Goal: Task Accomplishment & Management: Use online tool/utility

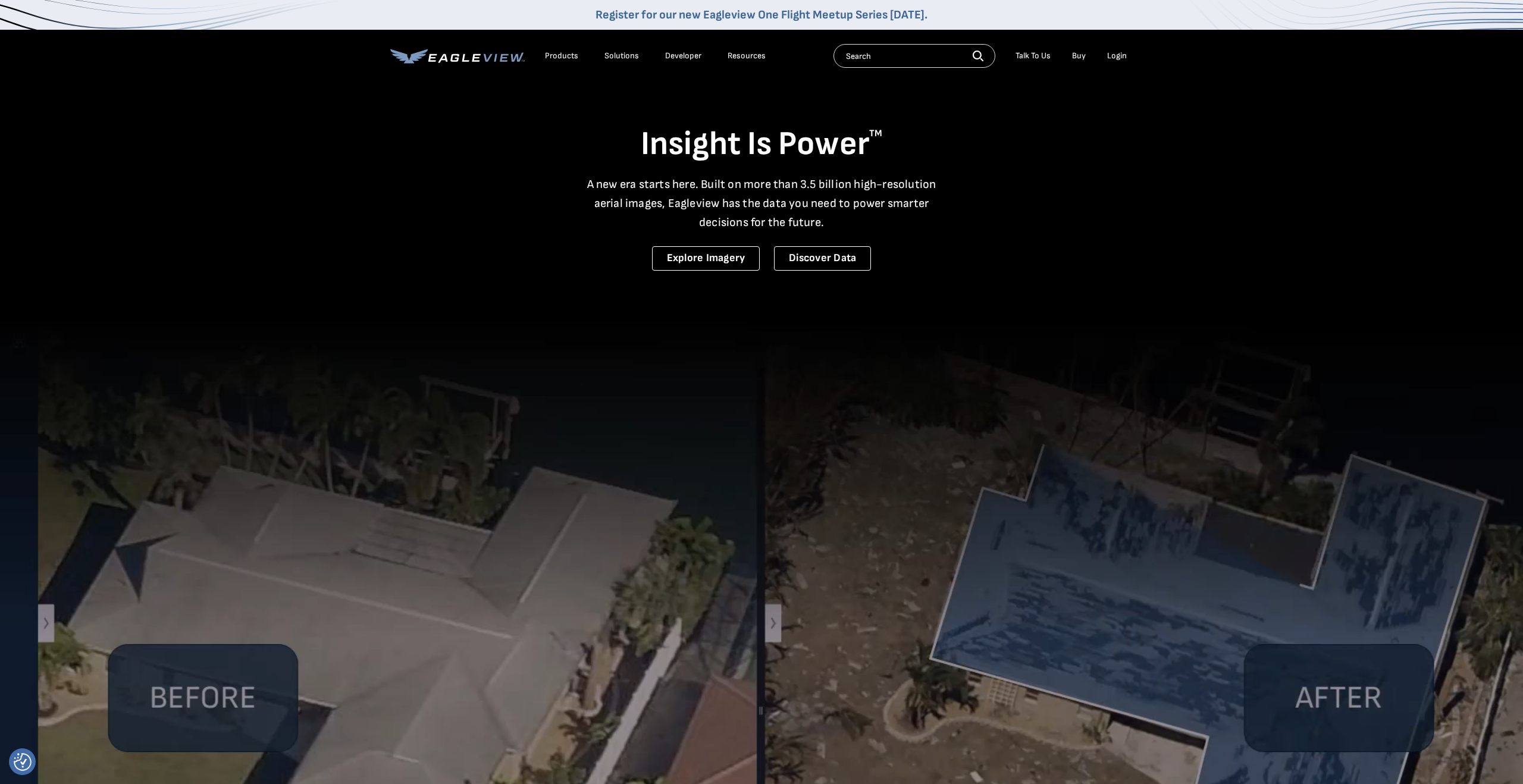
click at [1119, 57] on div "Login" at bounding box center [1116, 56] width 20 height 11
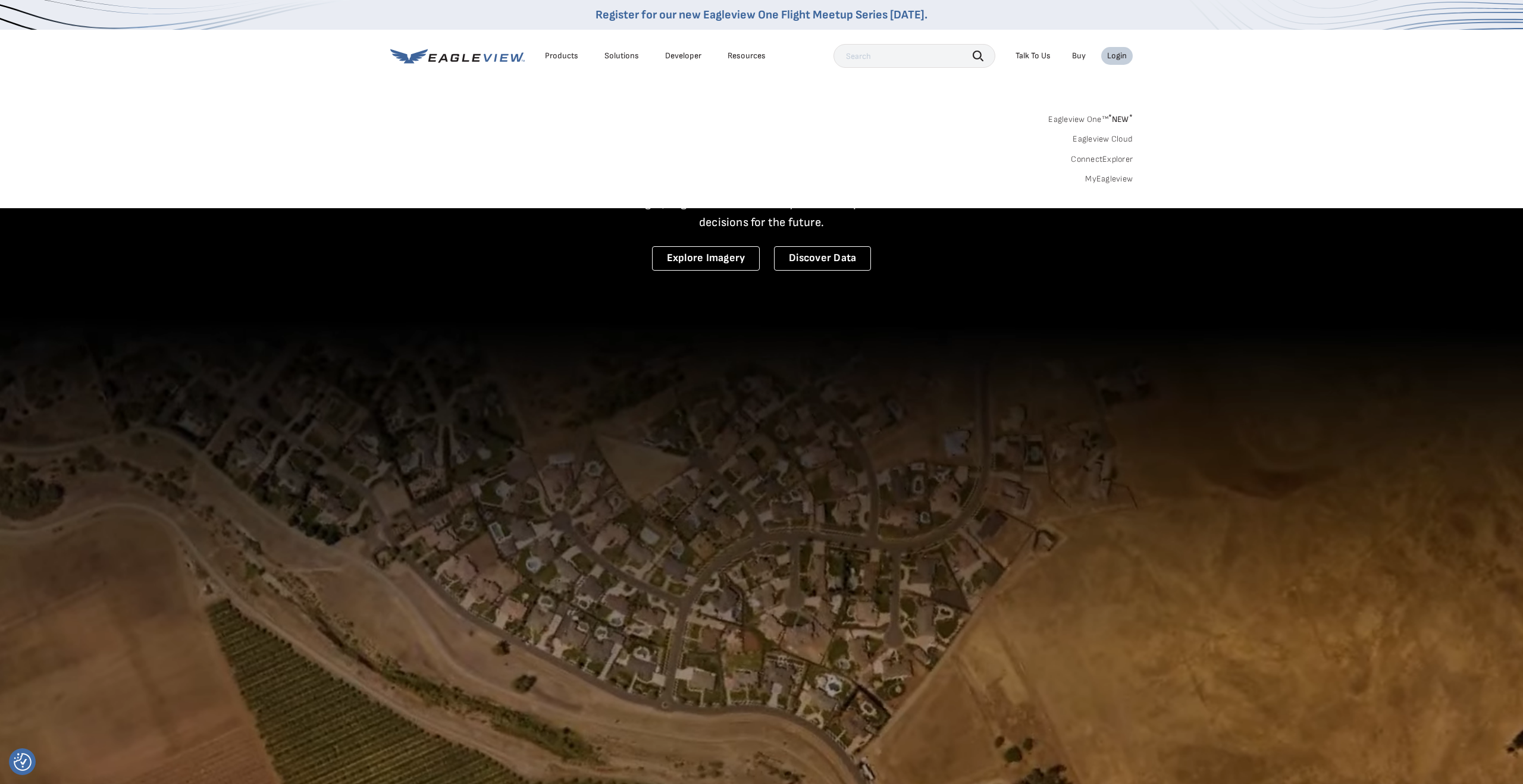
click at [1108, 175] on link "MyEagleview" at bounding box center [1109, 179] width 48 height 11
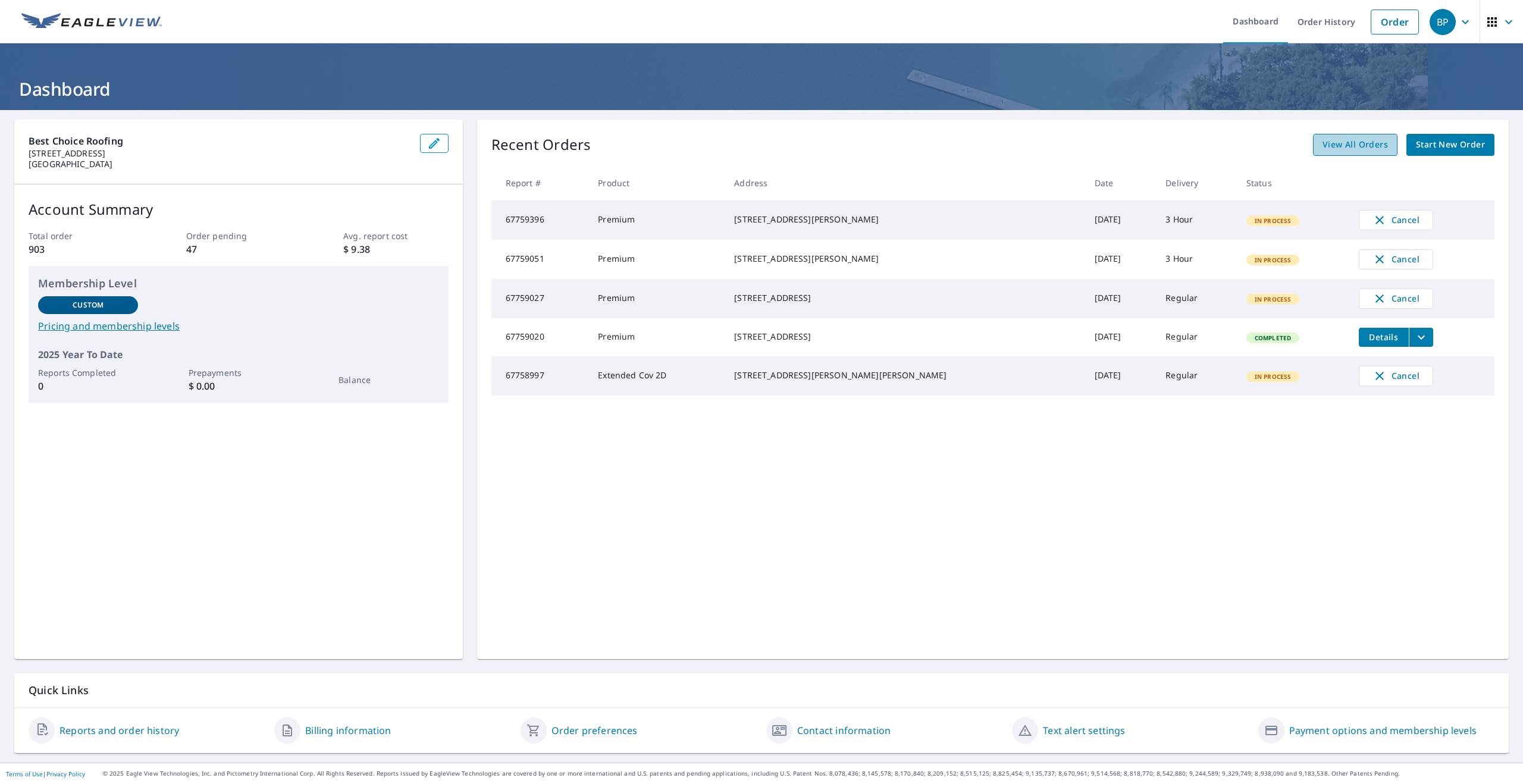
click at [1358, 150] on span "View All Orders" at bounding box center [1355, 144] width 66 height 15
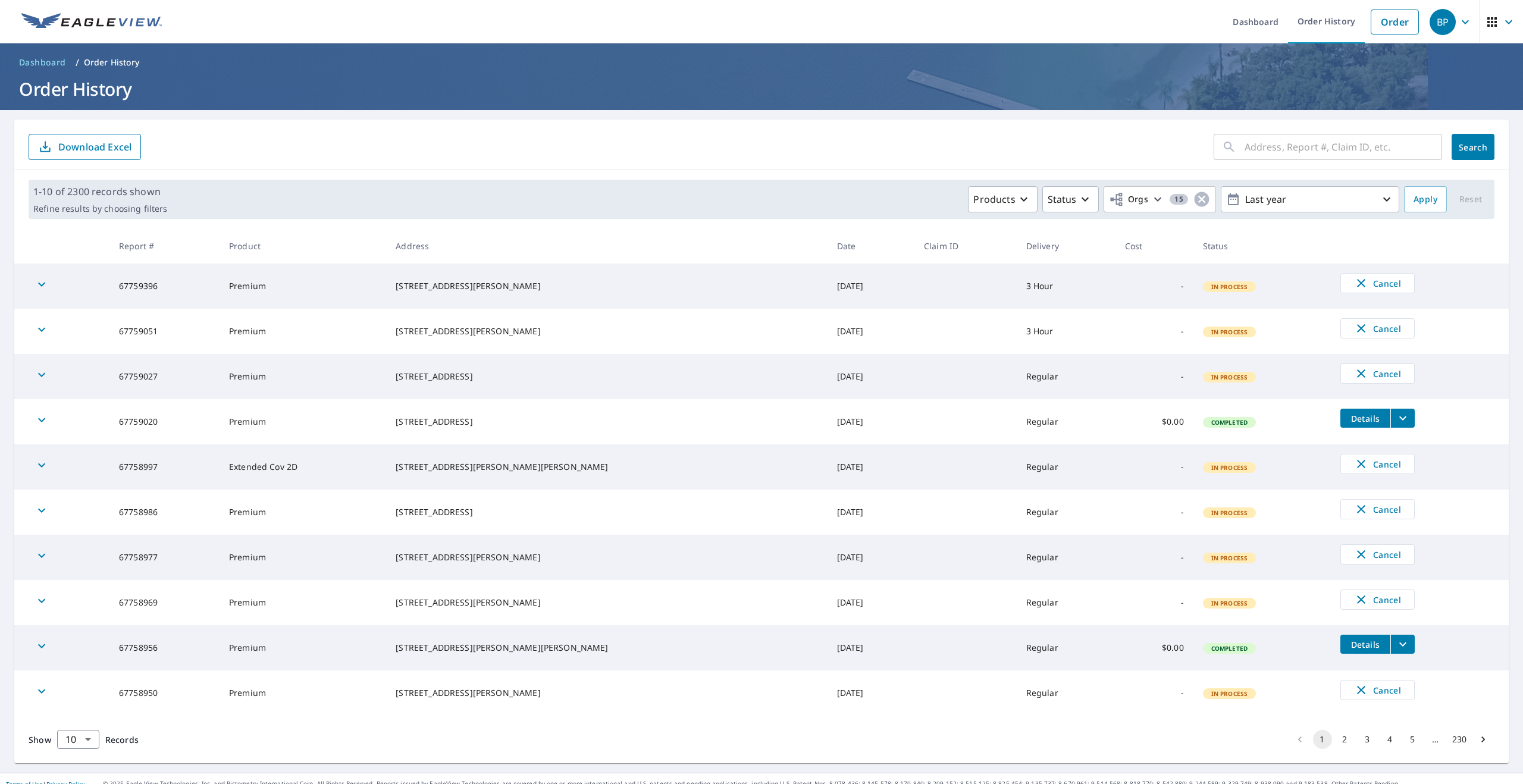
scroll to position [10, 0]
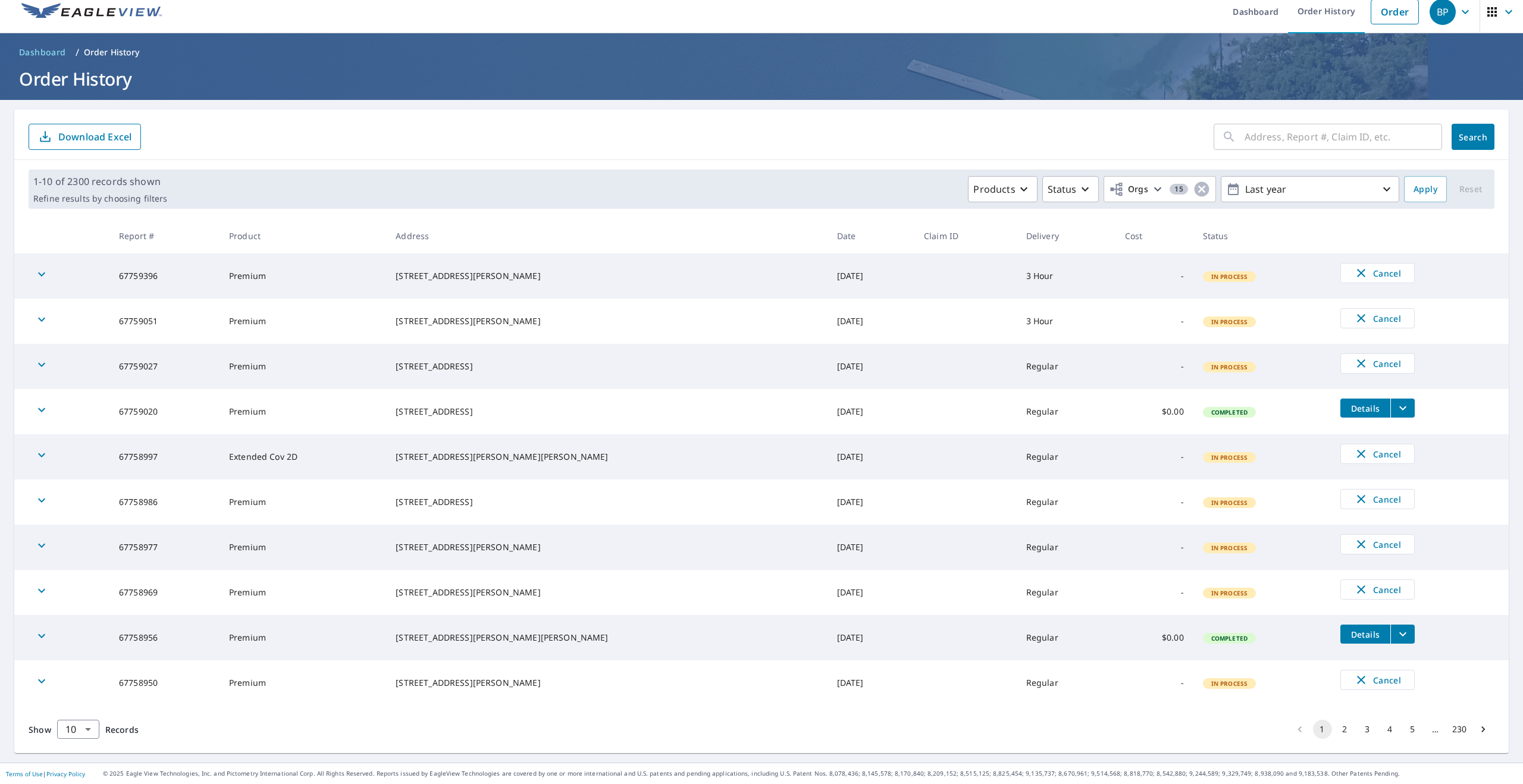
click at [1300, 136] on input "text" at bounding box center [1343, 136] width 198 height 33
type input "276 o and w"
click button "Search" at bounding box center [1473, 137] width 43 height 27
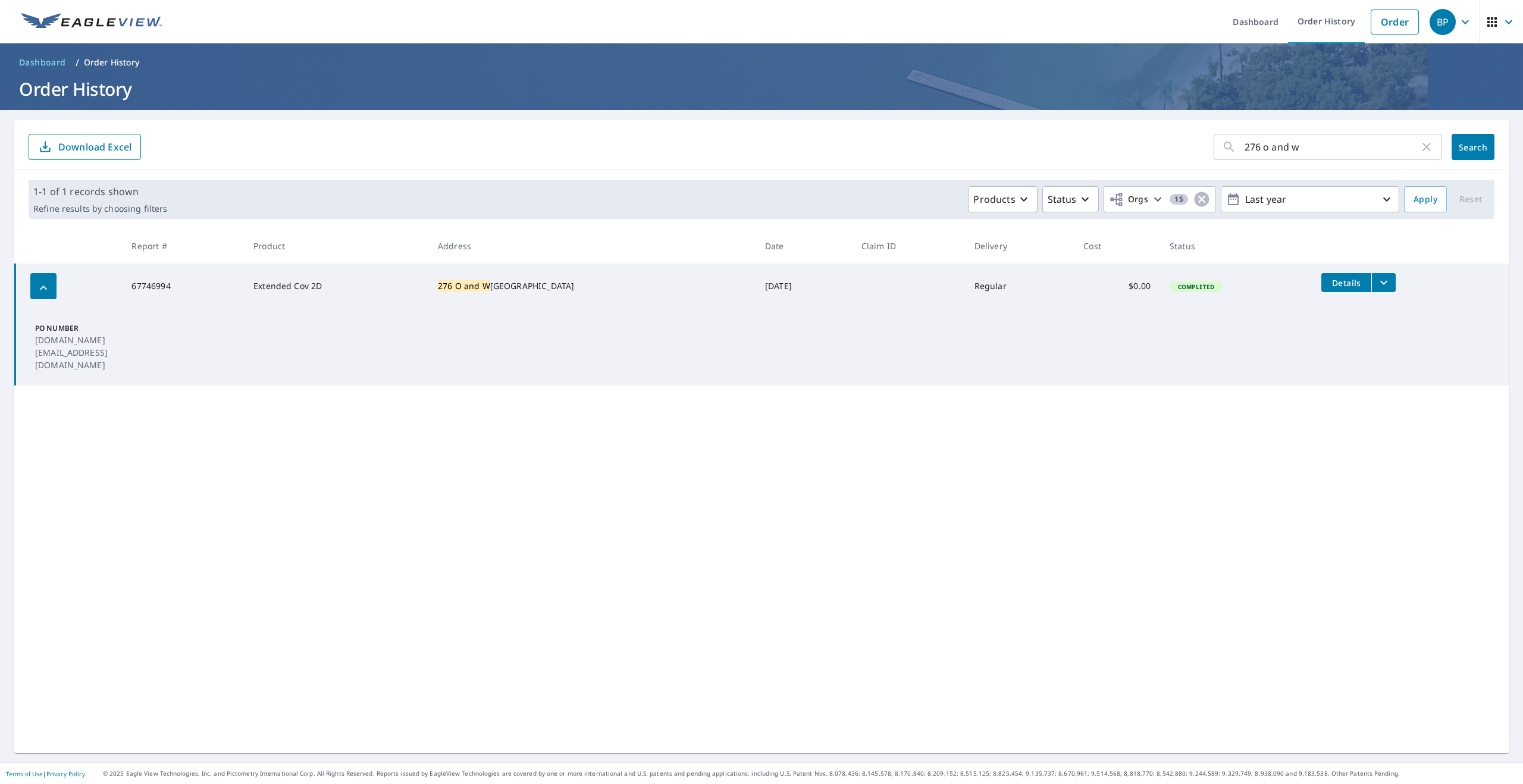
click at [1343, 286] on span "Details" at bounding box center [1346, 282] width 36 height 11
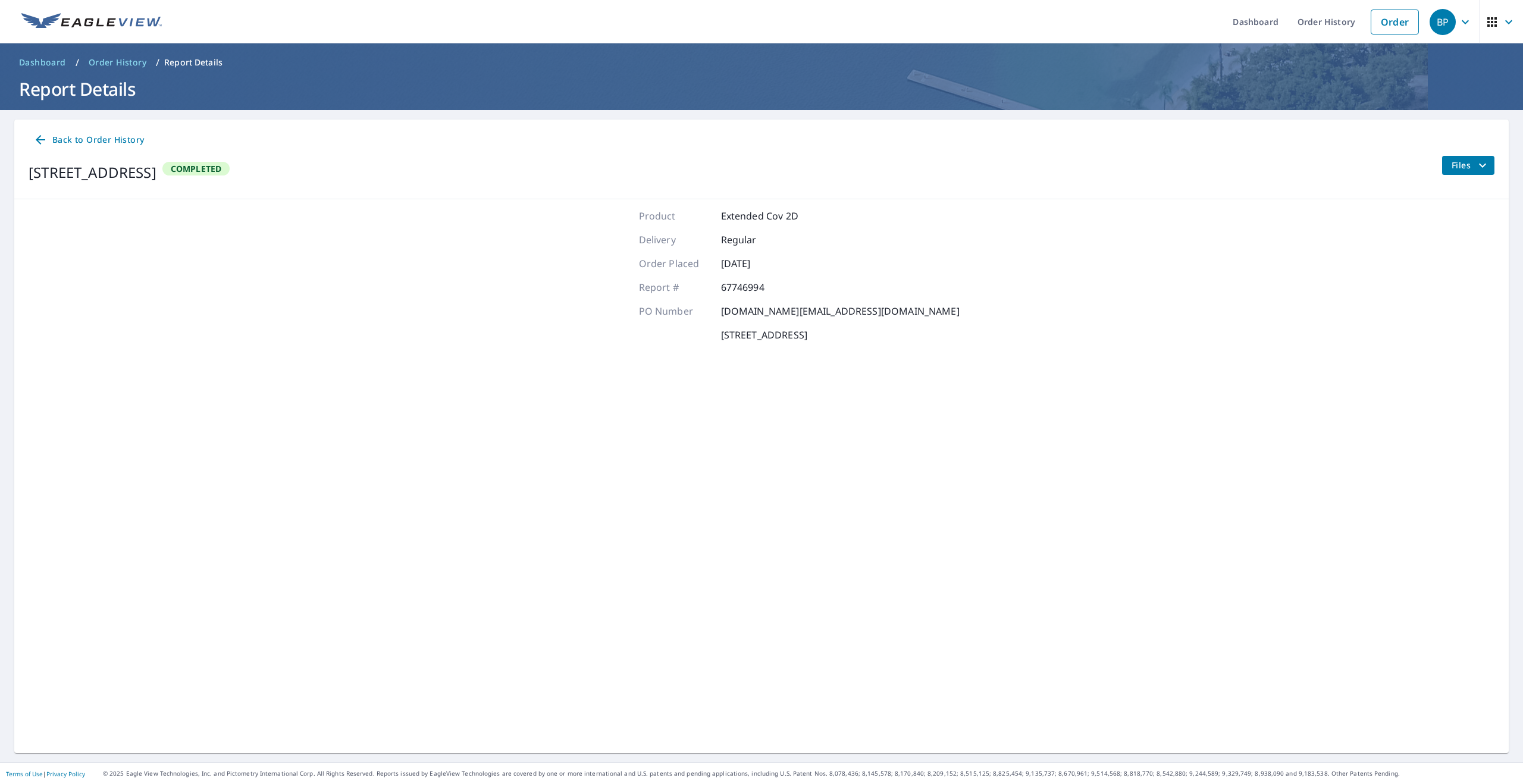
click at [1472, 162] on span "Files" at bounding box center [1470, 165] width 38 height 15
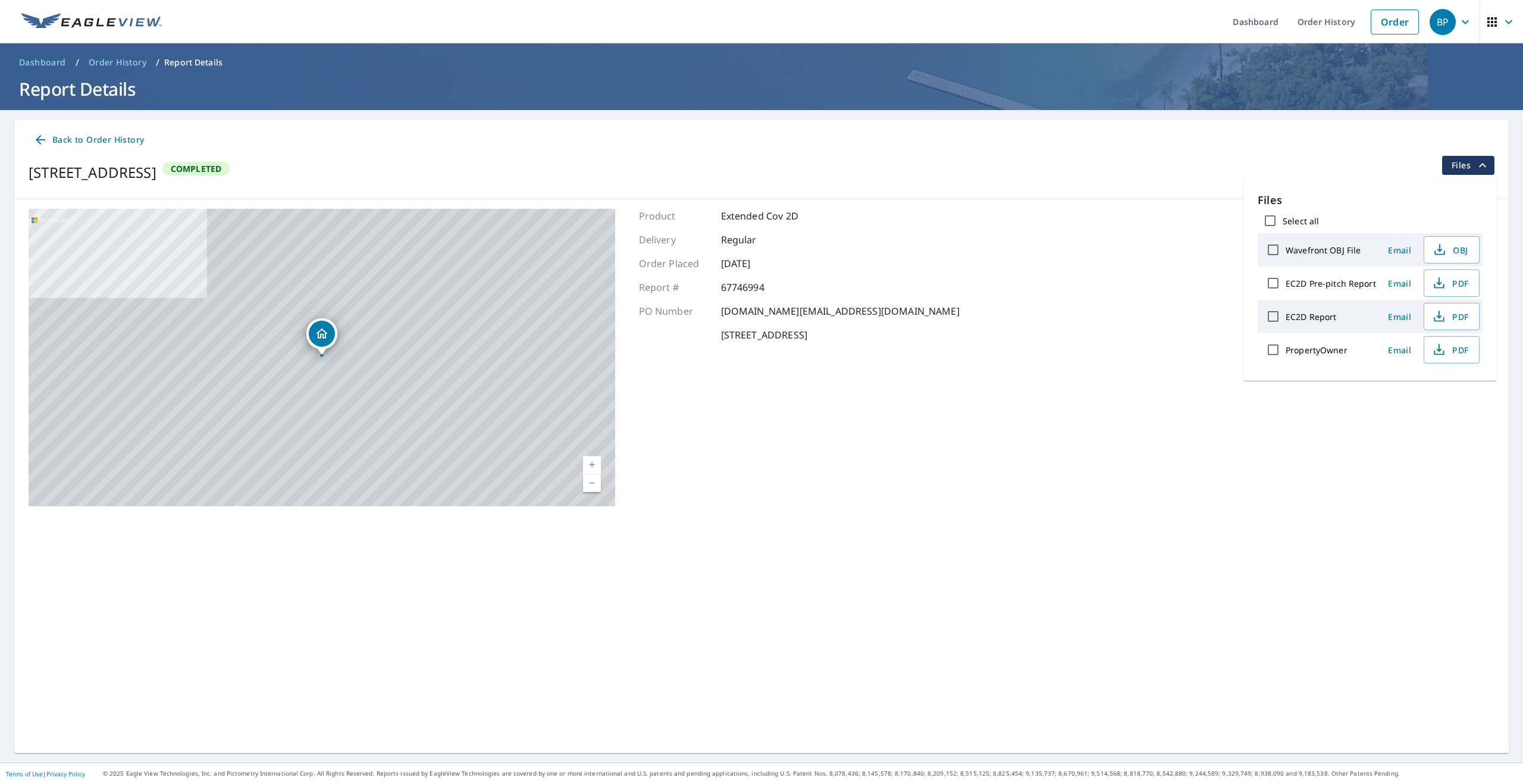
click at [1472, 162] on span "Files" at bounding box center [1470, 165] width 38 height 15
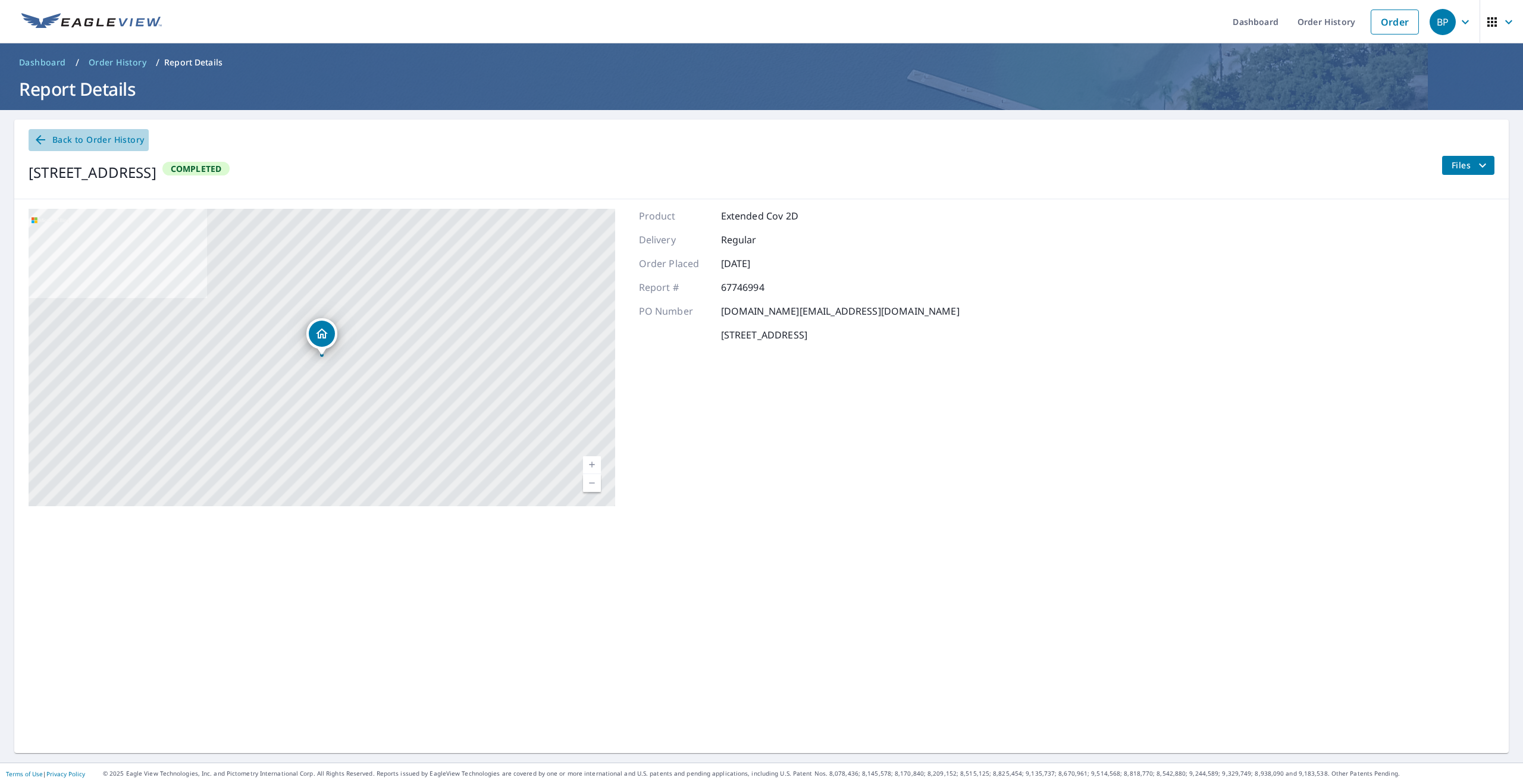
click at [122, 143] on span "Back to Order History" at bounding box center [88, 139] width 110 height 15
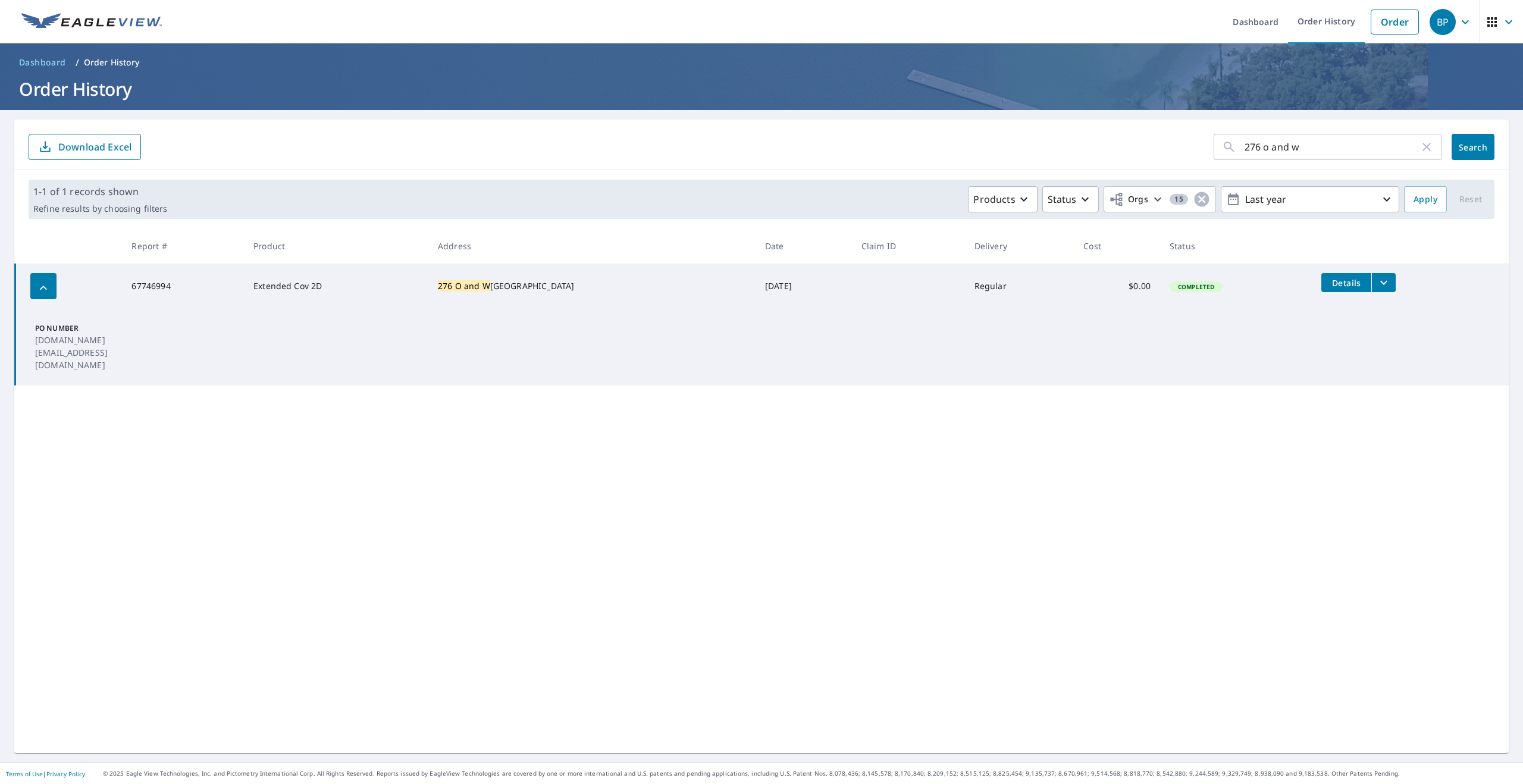
click at [1339, 284] on span "Details" at bounding box center [1346, 282] width 36 height 11
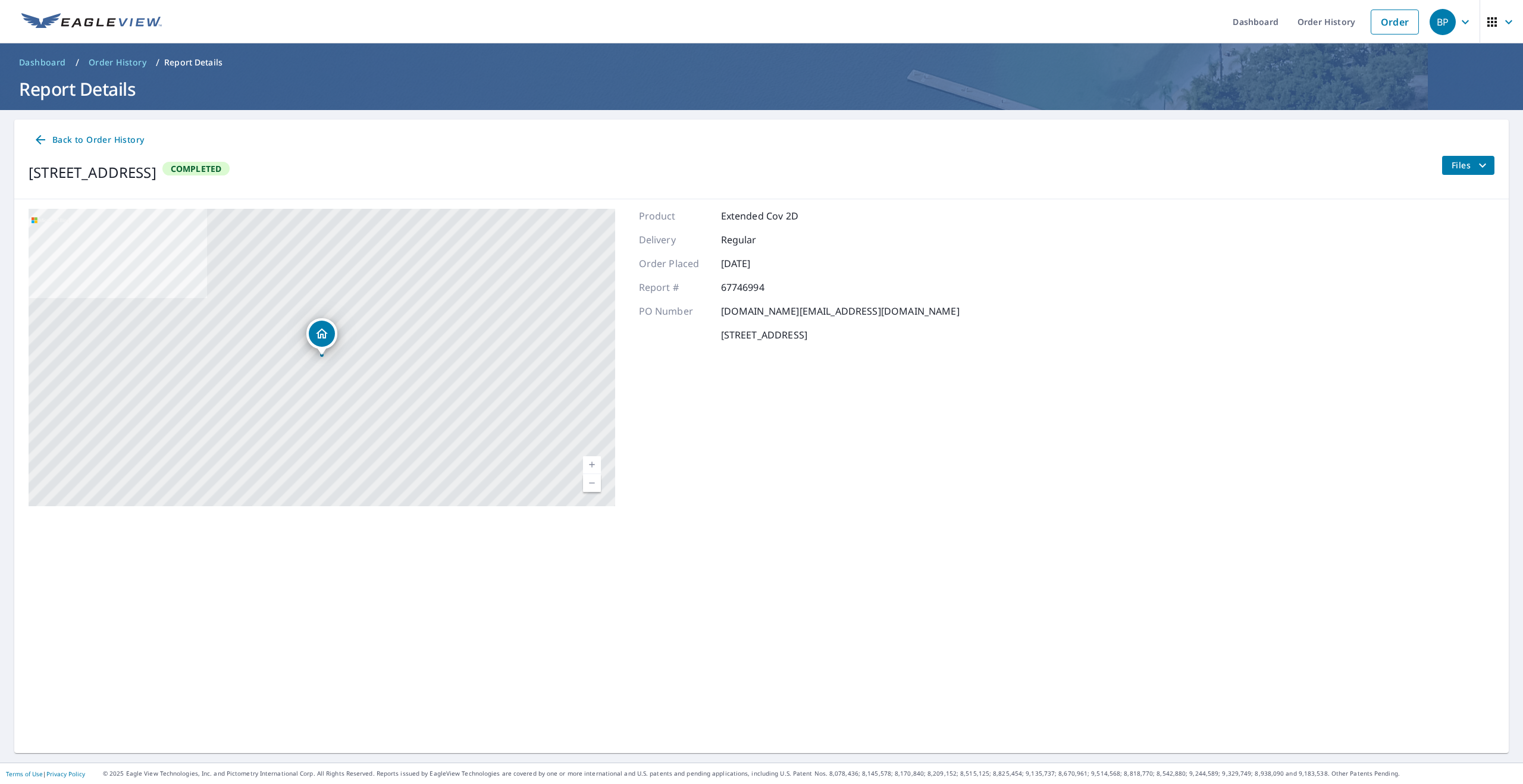
click at [54, 63] on span "Dashboard" at bounding box center [42, 62] width 47 height 12
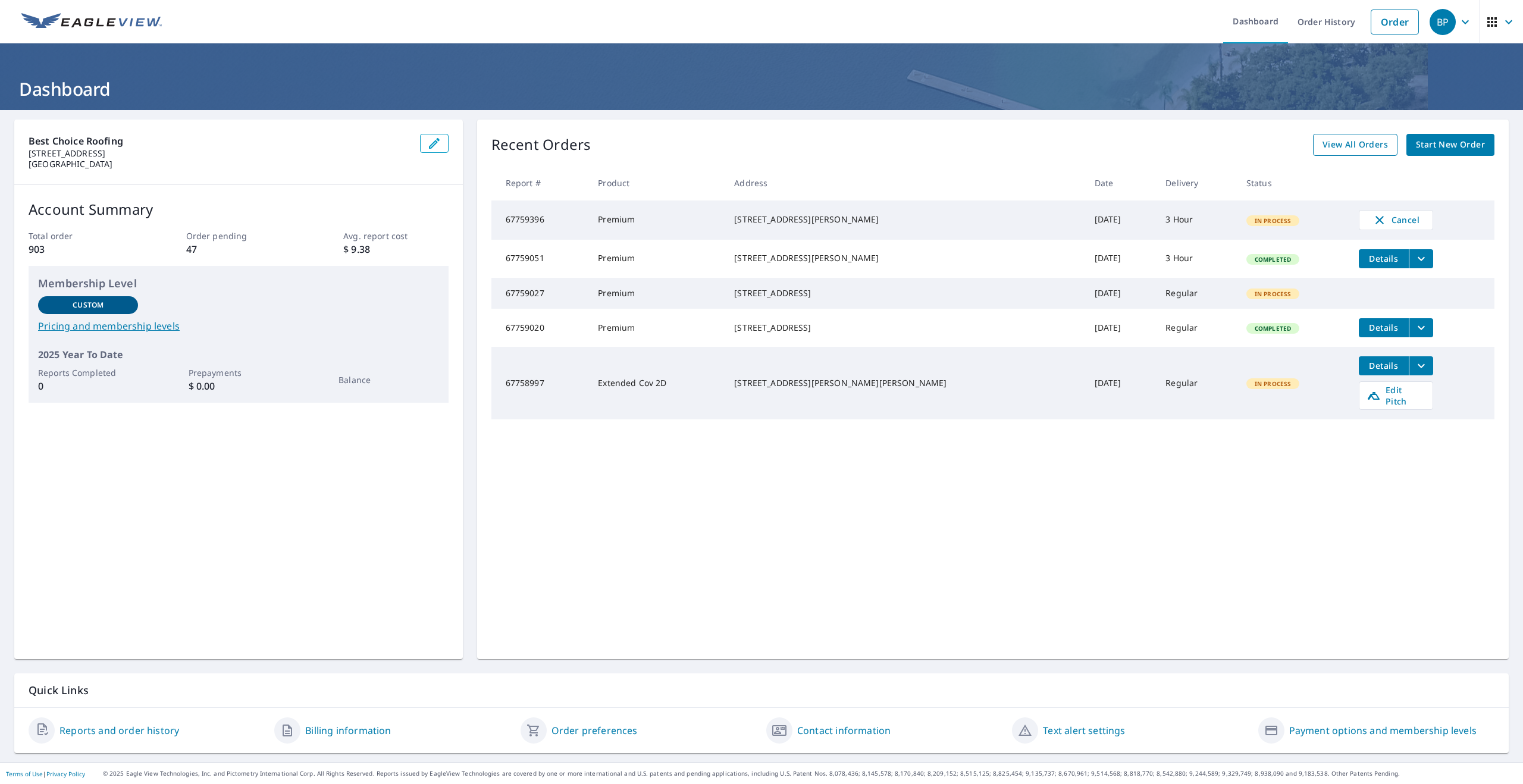
click at [1335, 151] on span "View All Orders" at bounding box center [1355, 144] width 66 height 15
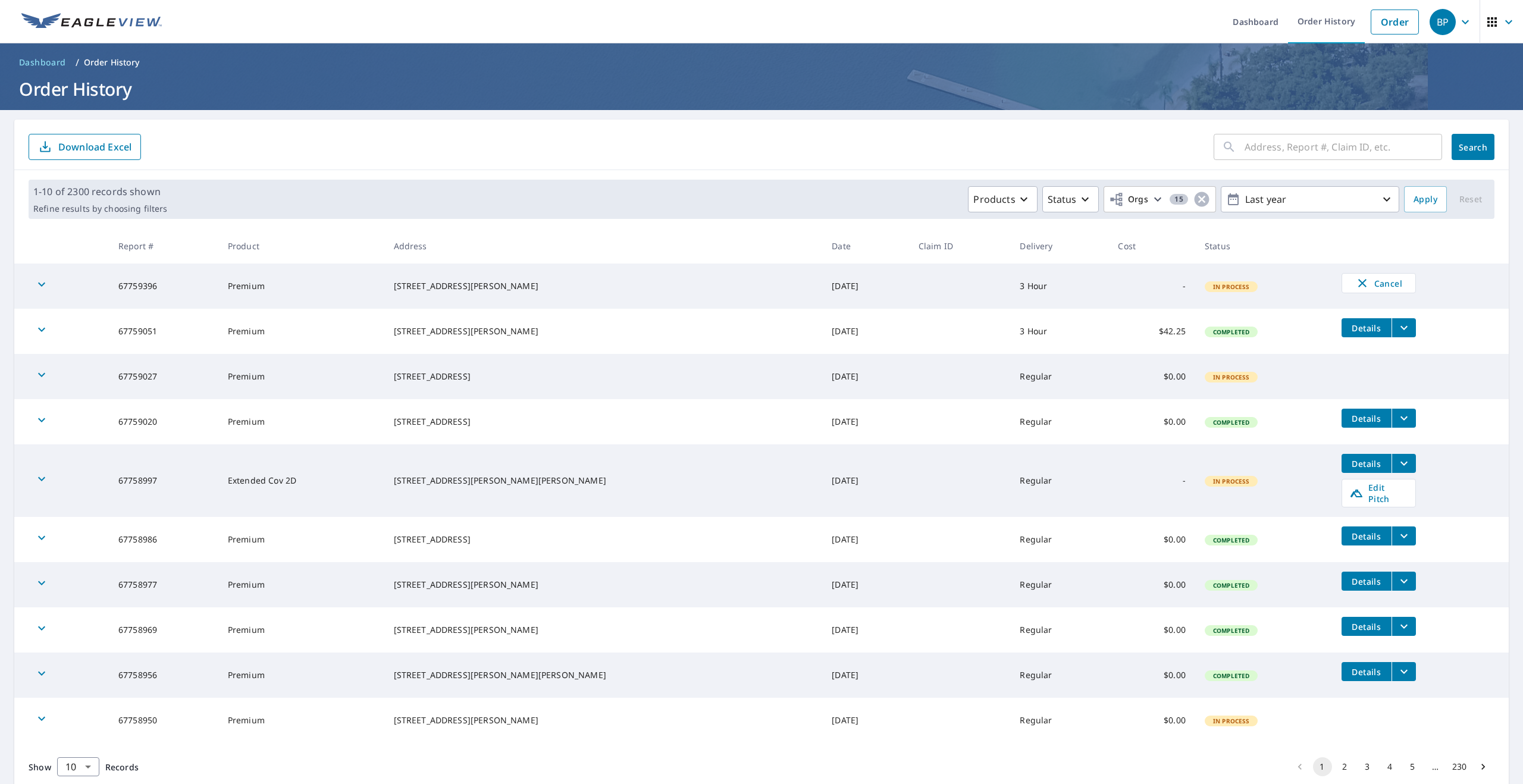
scroll to position [29, 0]
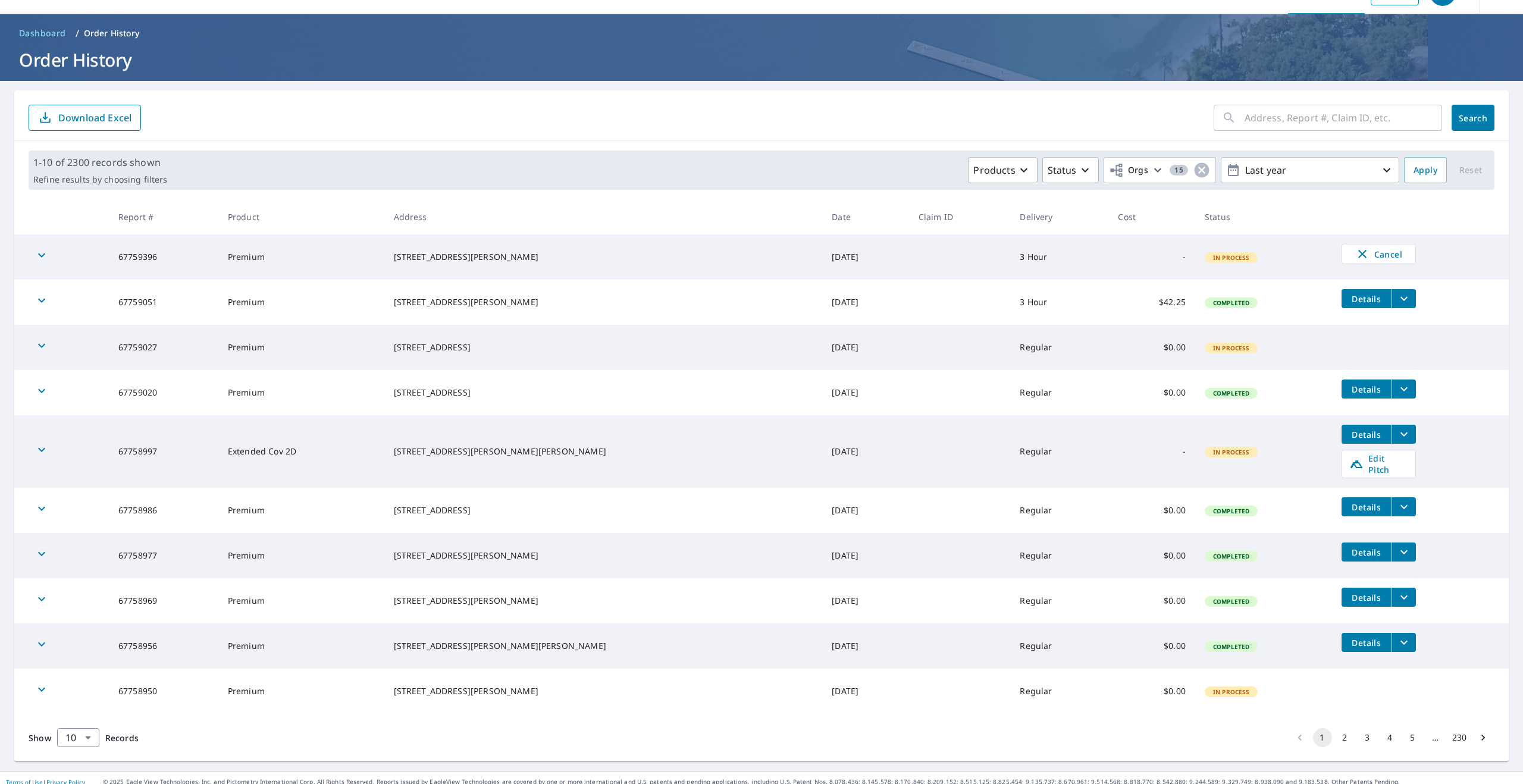
click at [105, 781] on footer "Terms of Use | Privacy Policy © 2025 Eagle View Technologies, Inc. and Pictomet…" at bounding box center [761, 781] width 1523 height 21
click at [72, 735] on body "BP BP Dashboard Order History Order BP Dashboard / Order History Order History …" at bounding box center [761, 392] width 1523 height 784
click at [71, 759] on li "100" at bounding box center [77, 758] width 42 height 21
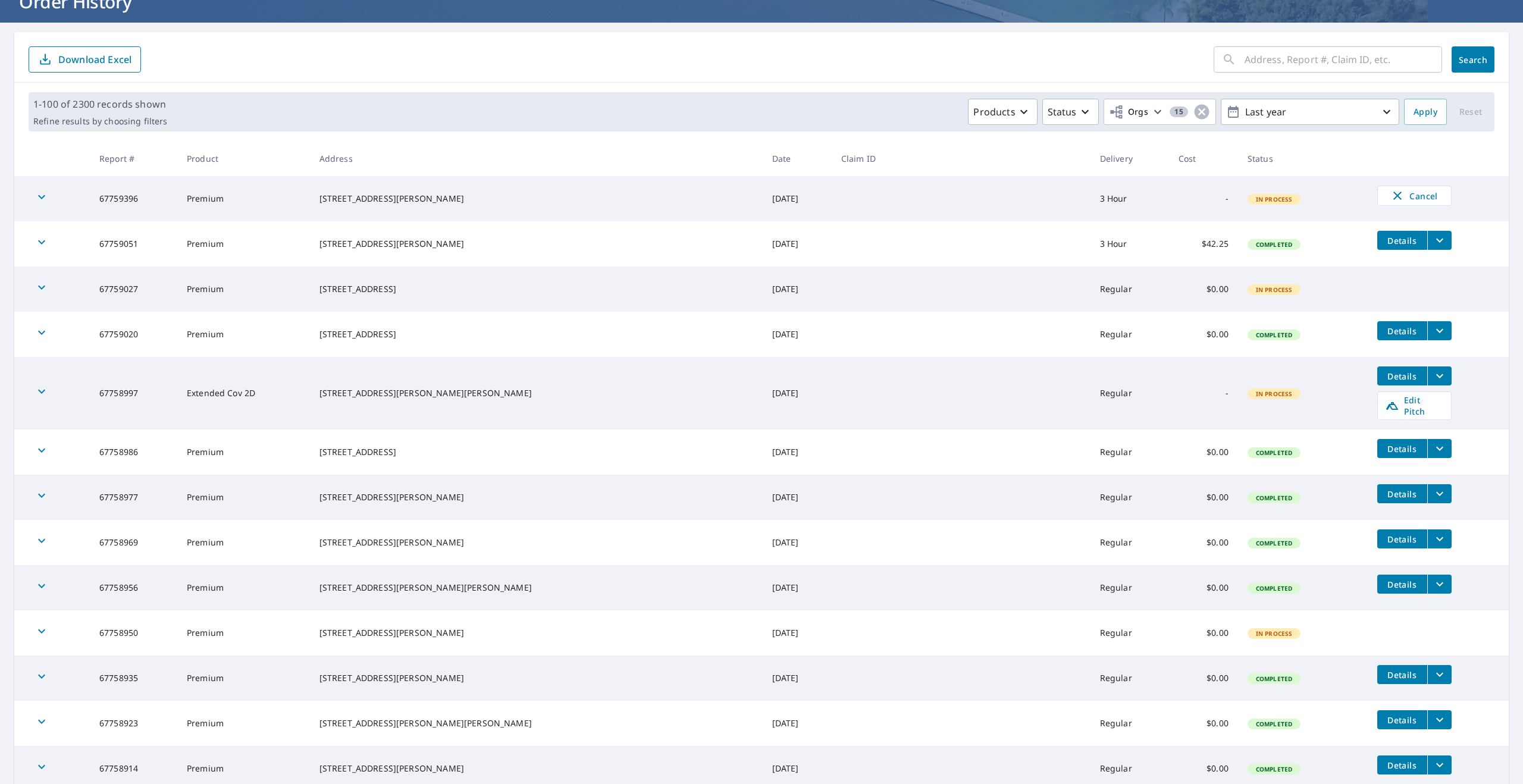
scroll to position [89, 0]
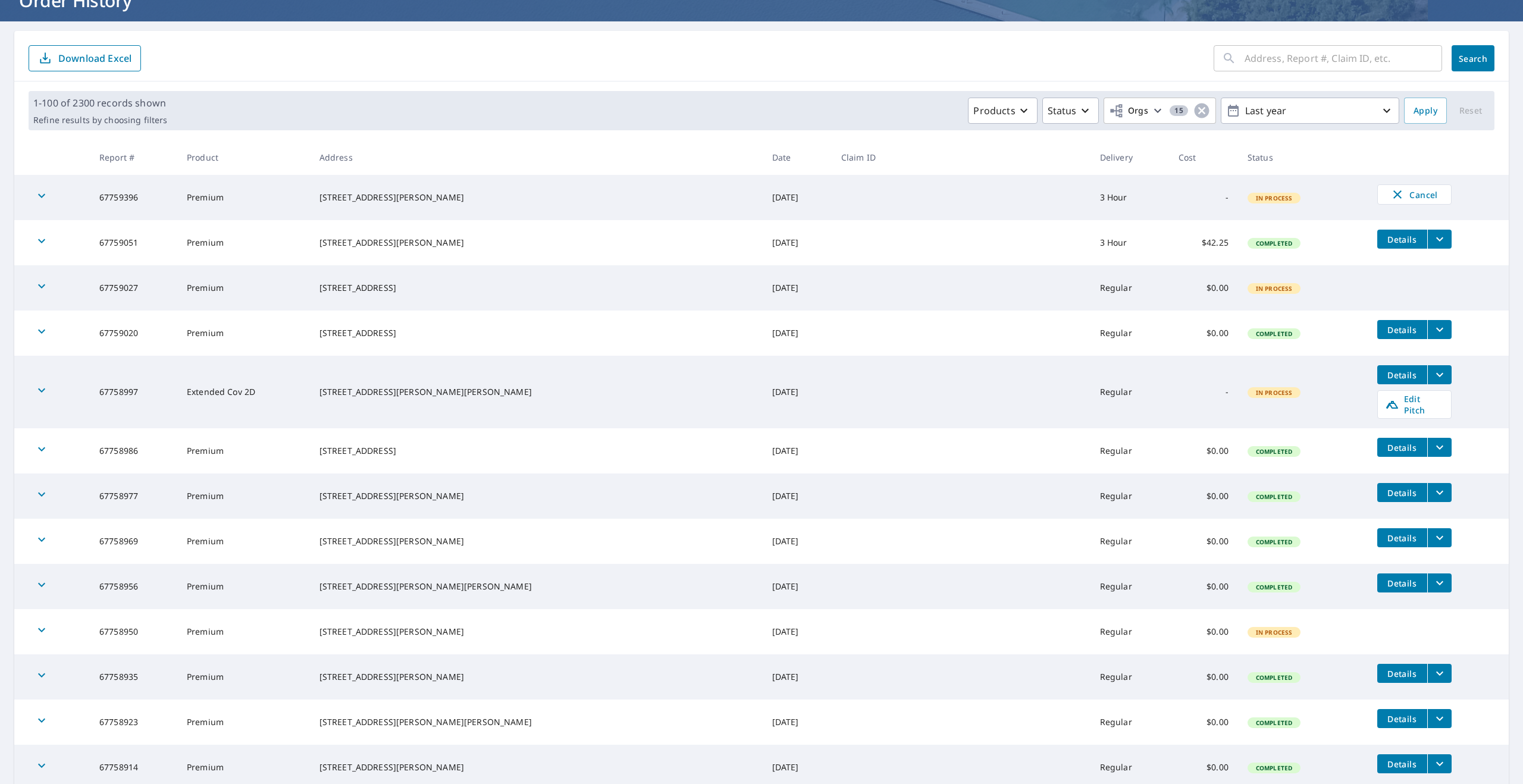
click at [393, 386] on div "311 W Levon Owens Dr Terry, MS 39170" at bounding box center [535, 392] width 434 height 12
copy div "311 W Levon Owens Dr"
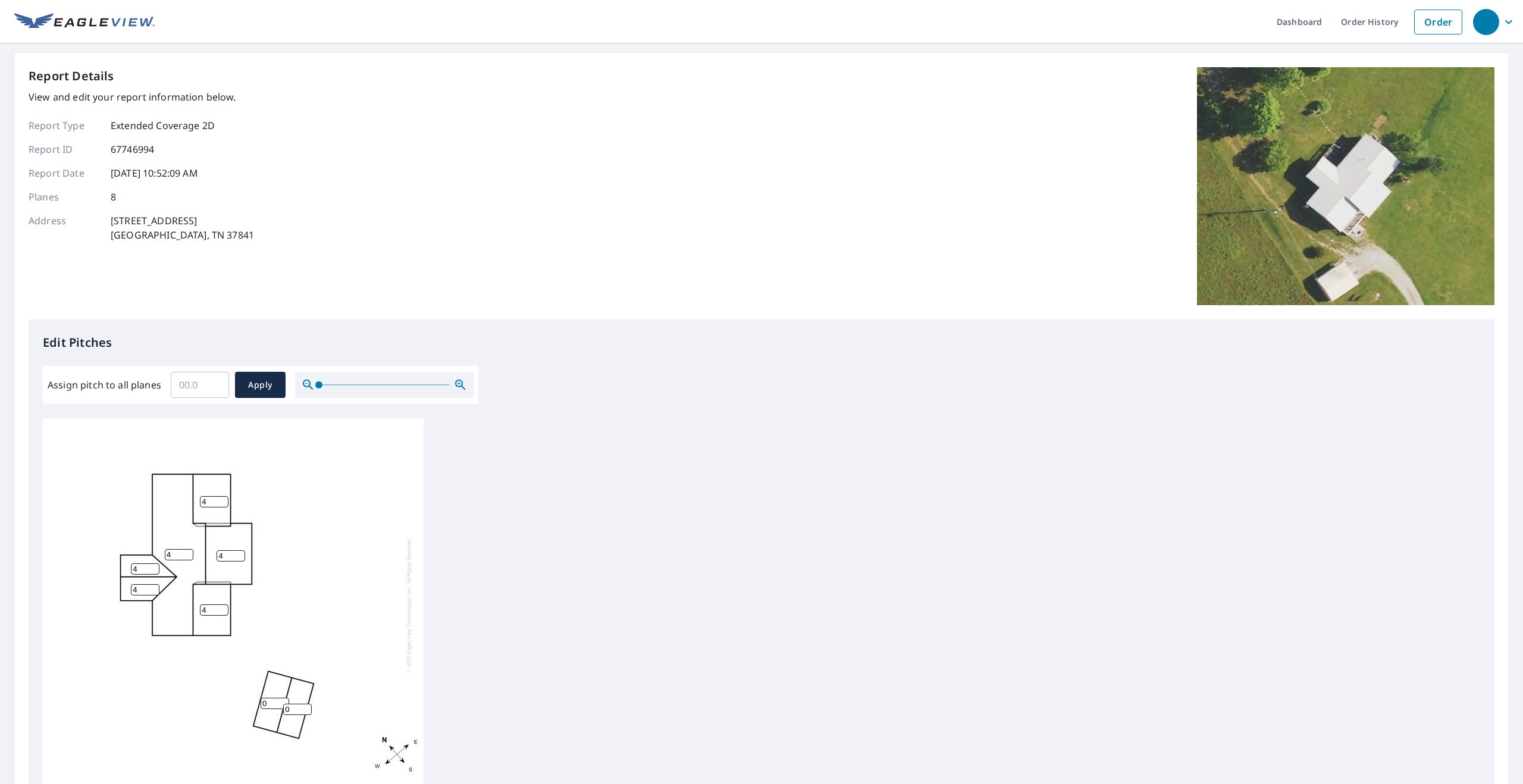
scroll to position [3, 0]
click at [271, 703] on input "0" at bounding box center [274, 700] width 28 height 11
type input "4"
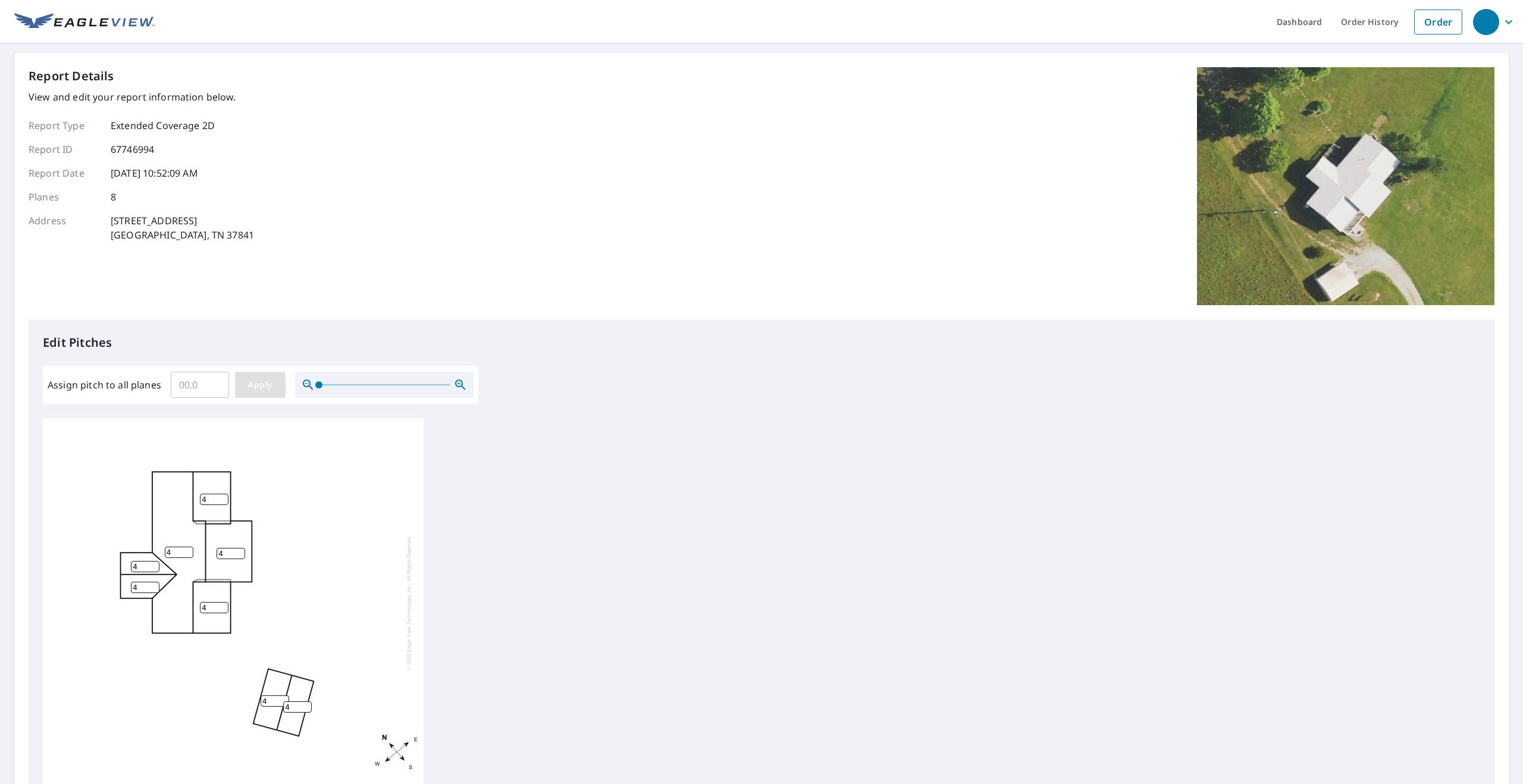
click at [263, 382] on span "Apply" at bounding box center [260, 385] width 32 height 15
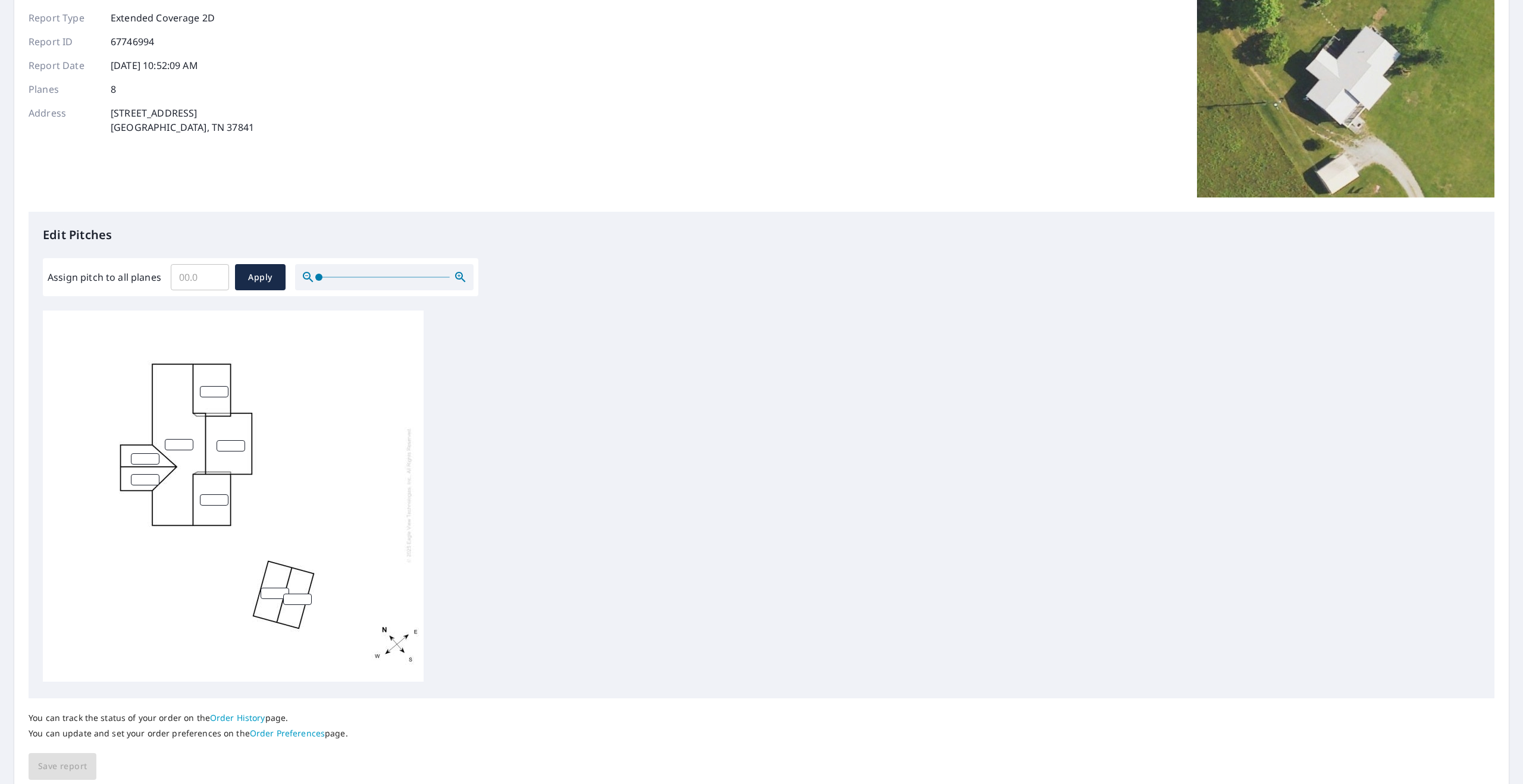
scroll to position [116, 0]
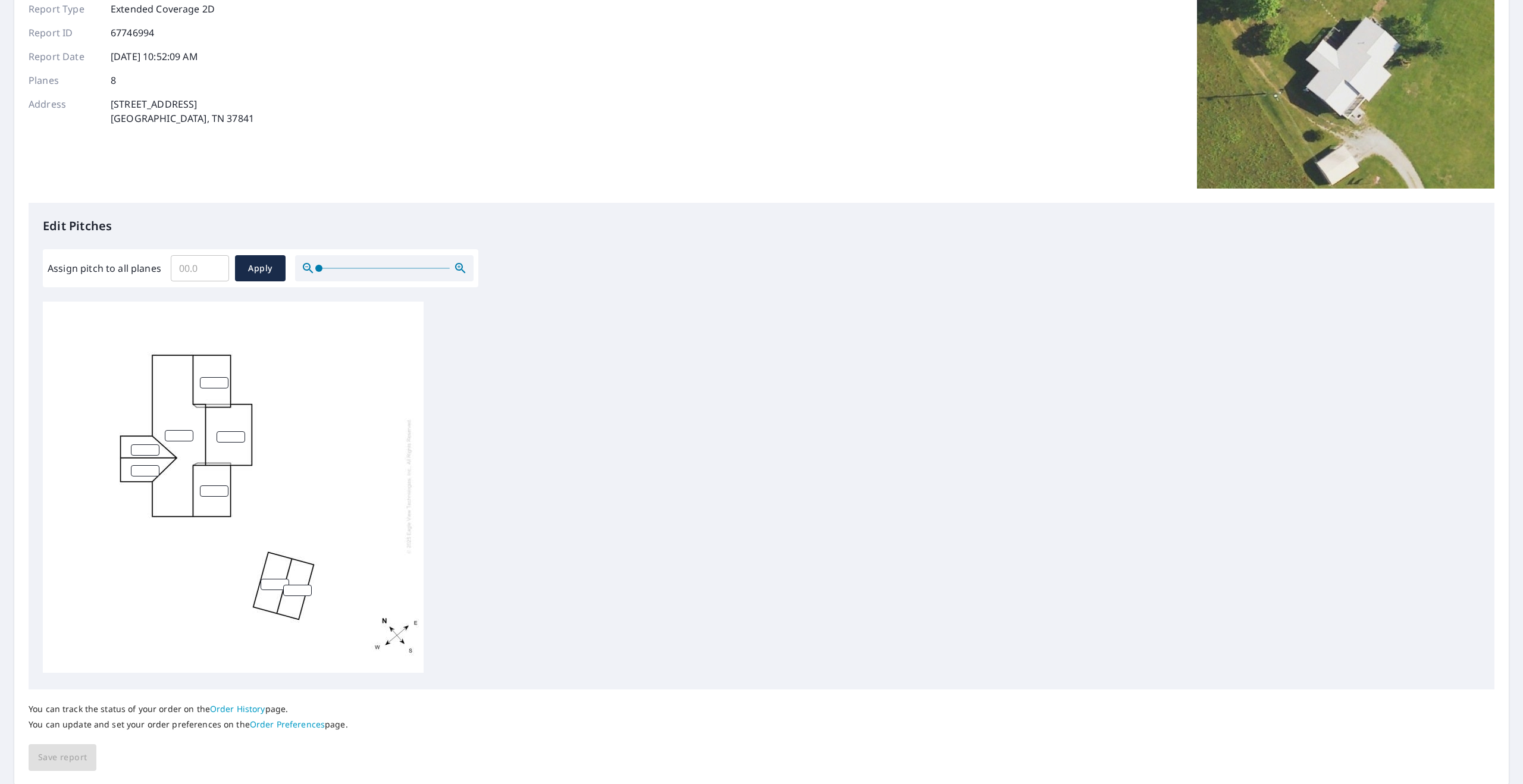
click at [183, 271] on input "Assign pitch to all planes" at bounding box center [200, 268] width 58 height 33
type input "4"
click at [276, 268] on button "Apply" at bounding box center [260, 268] width 50 height 27
type input "4"
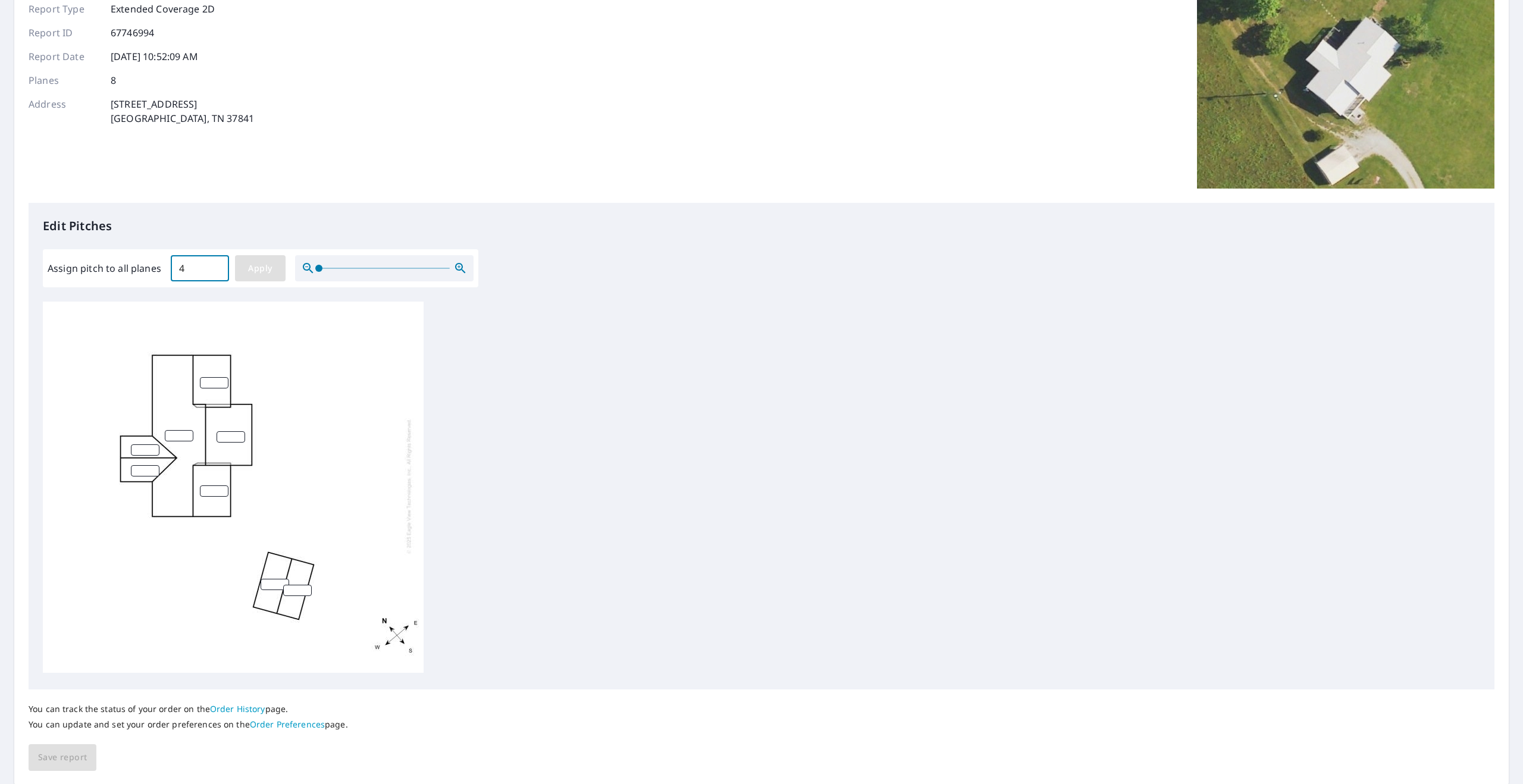
type input "4"
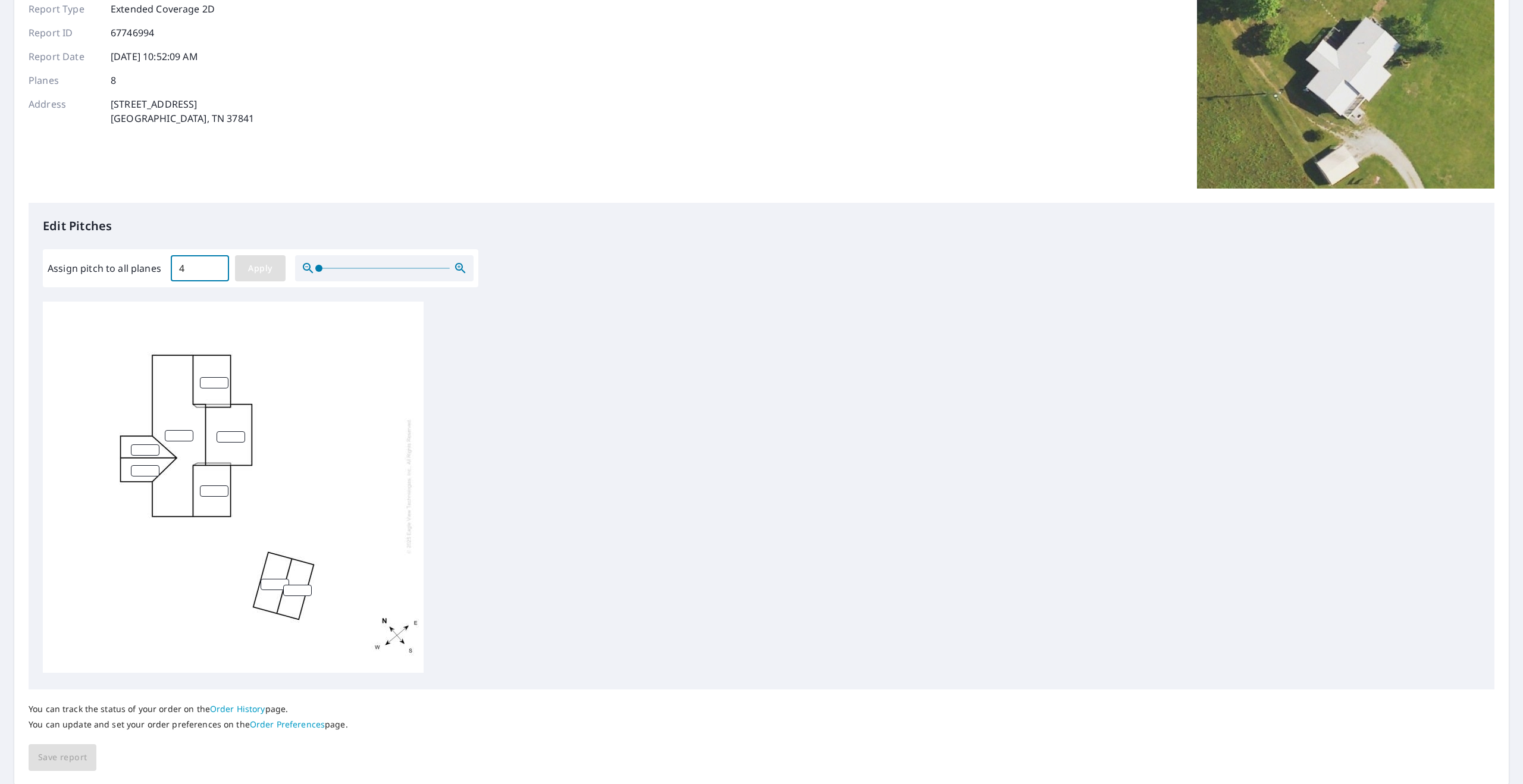
type input "4"
click at [68, 748] on button "Save report" at bounding box center [62, 757] width 68 height 27
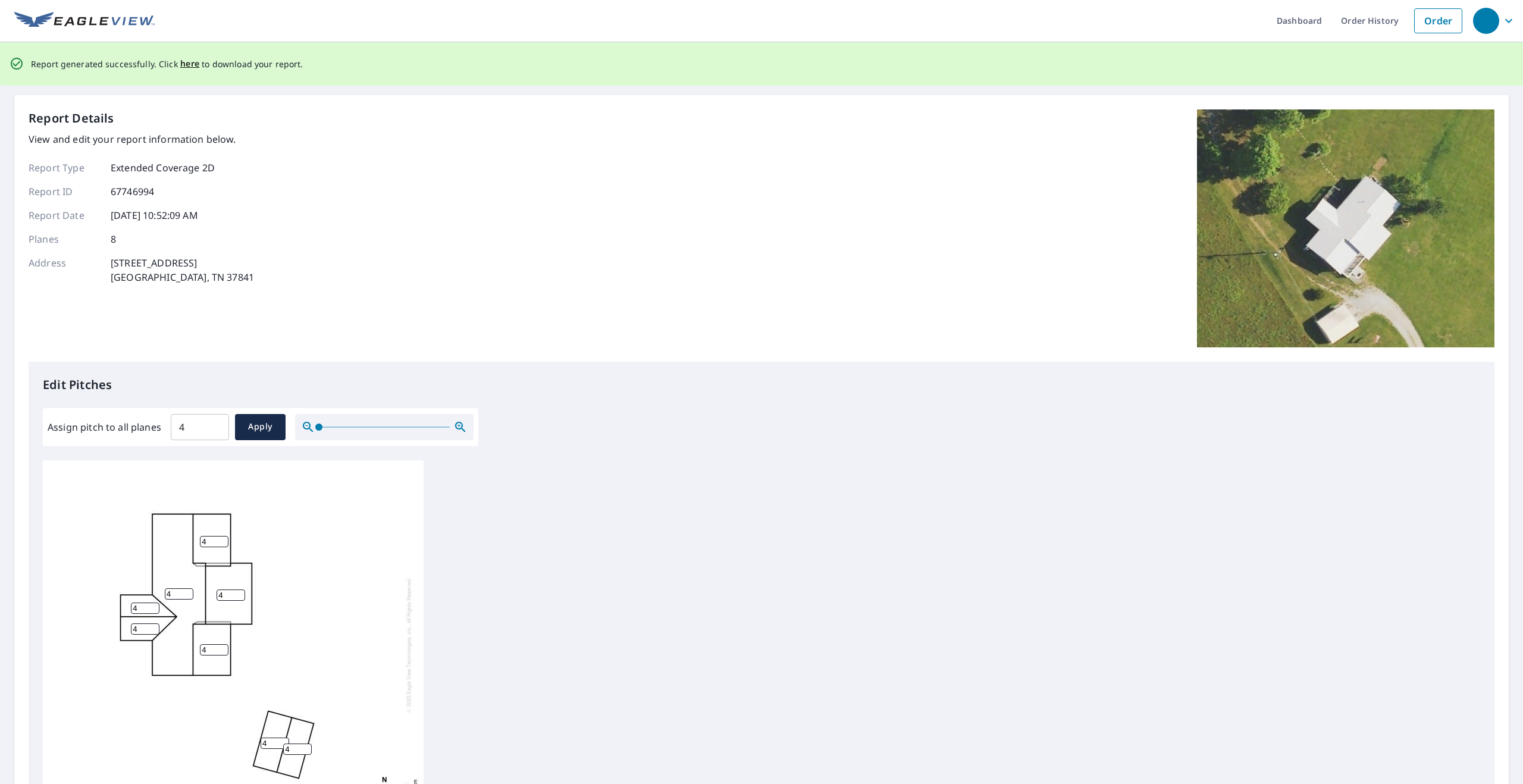
scroll to position [0, 0]
click at [183, 68] on span "here" at bounding box center [190, 64] width 20 height 15
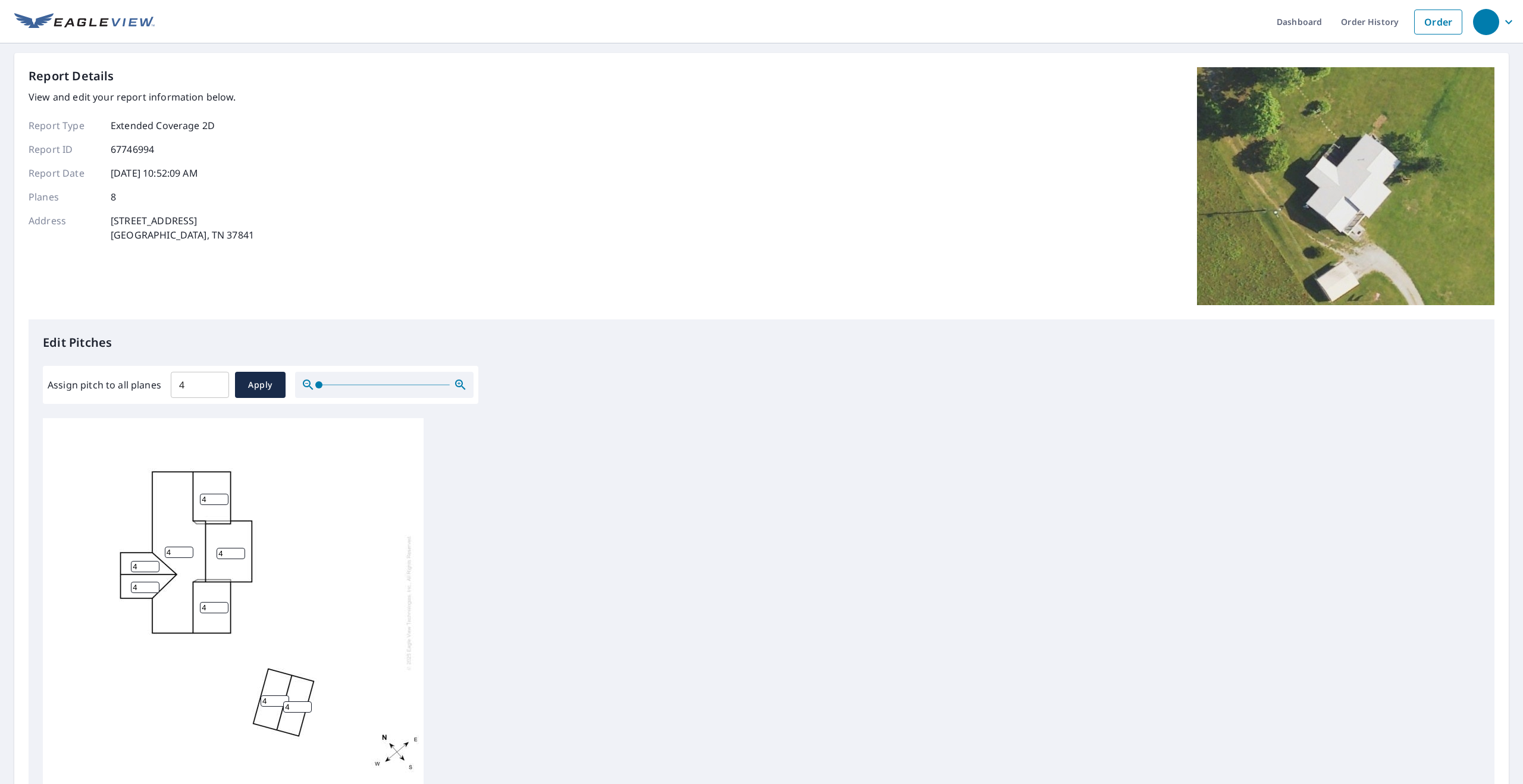
click at [48, 22] on img at bounding box center [85, 21] width 140 height 18
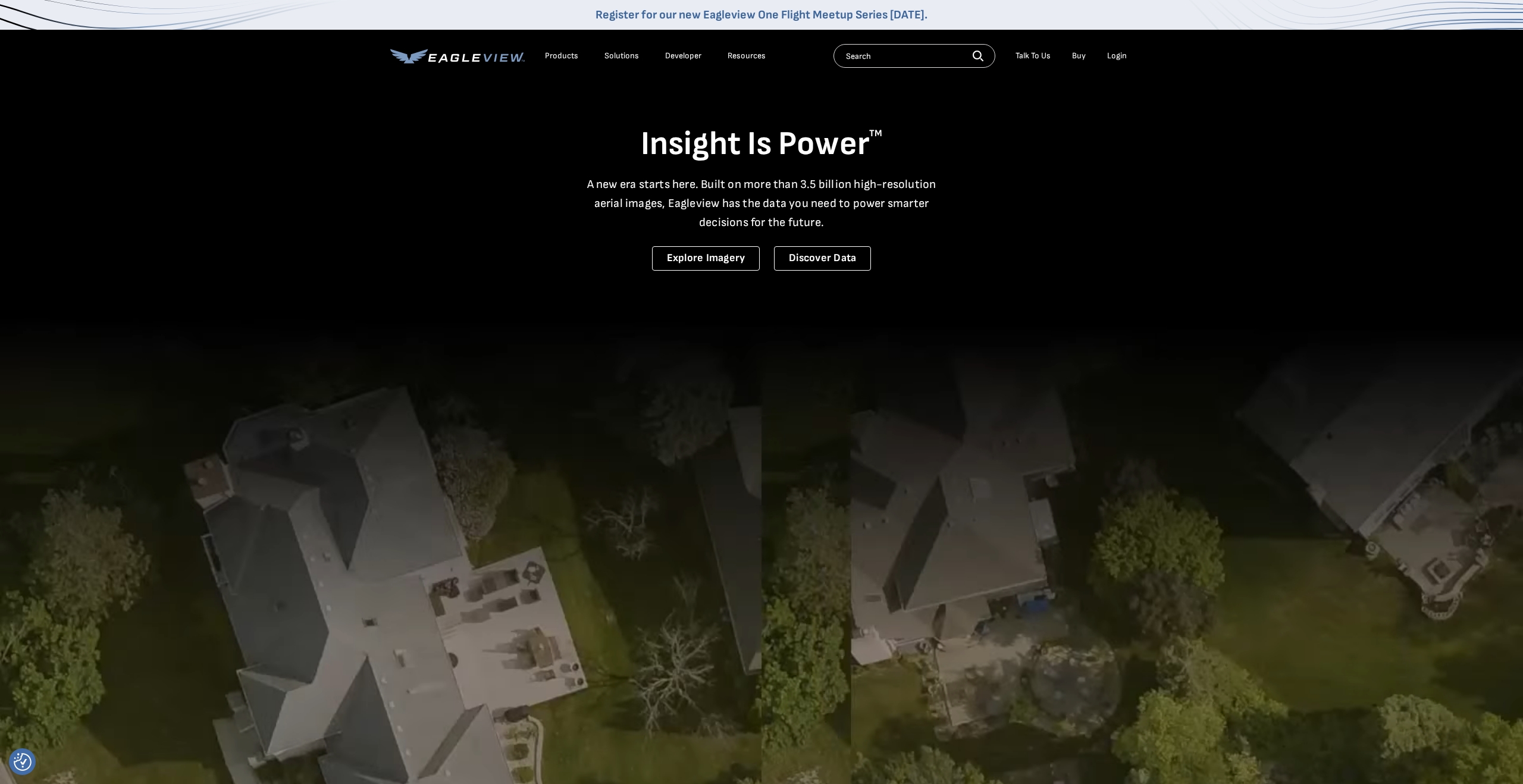
click at [1113, 59] on div "Login" at bounding box center [1116, 56] width 20 height 11
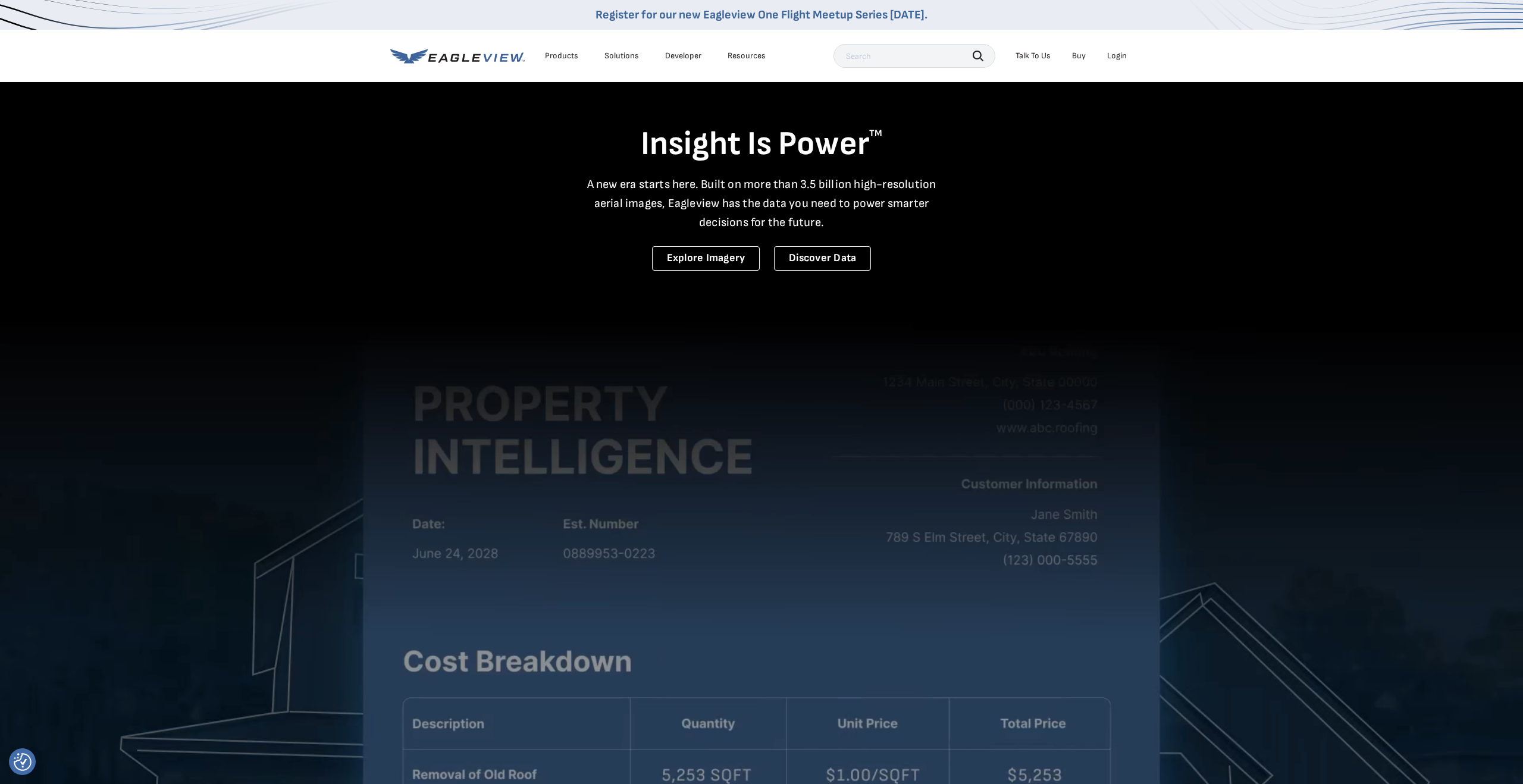
click at [1118, 56] on div "Login" at bounding box center [1116, 56] width 20 height 11
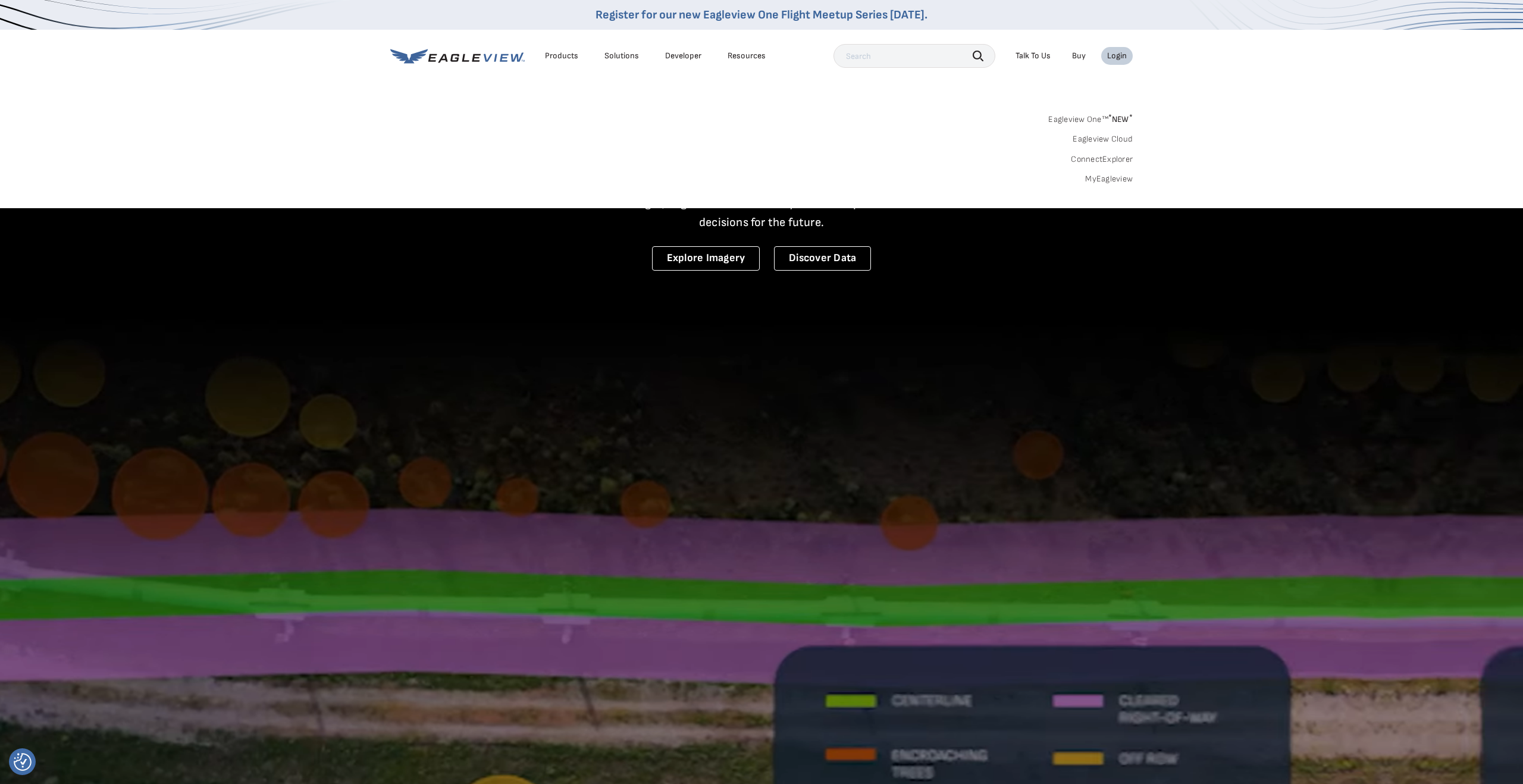
click at [1110, 182] on link "MyEagleview" at bounding box center [1109, 179] width 48 height 11
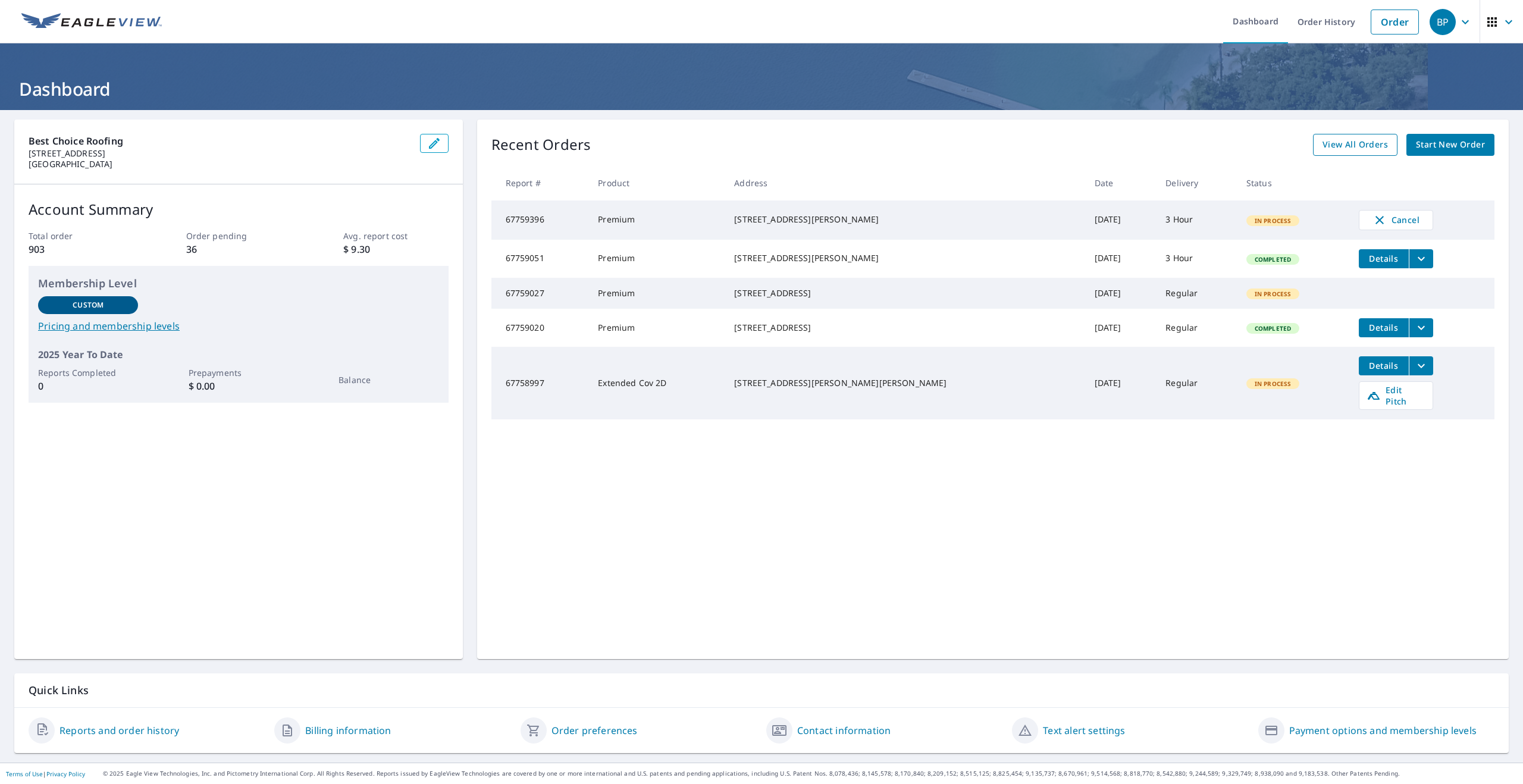
click at [1346, 150] on span "View All Orders" at bounding box center [1355, 144] width 66 height 15
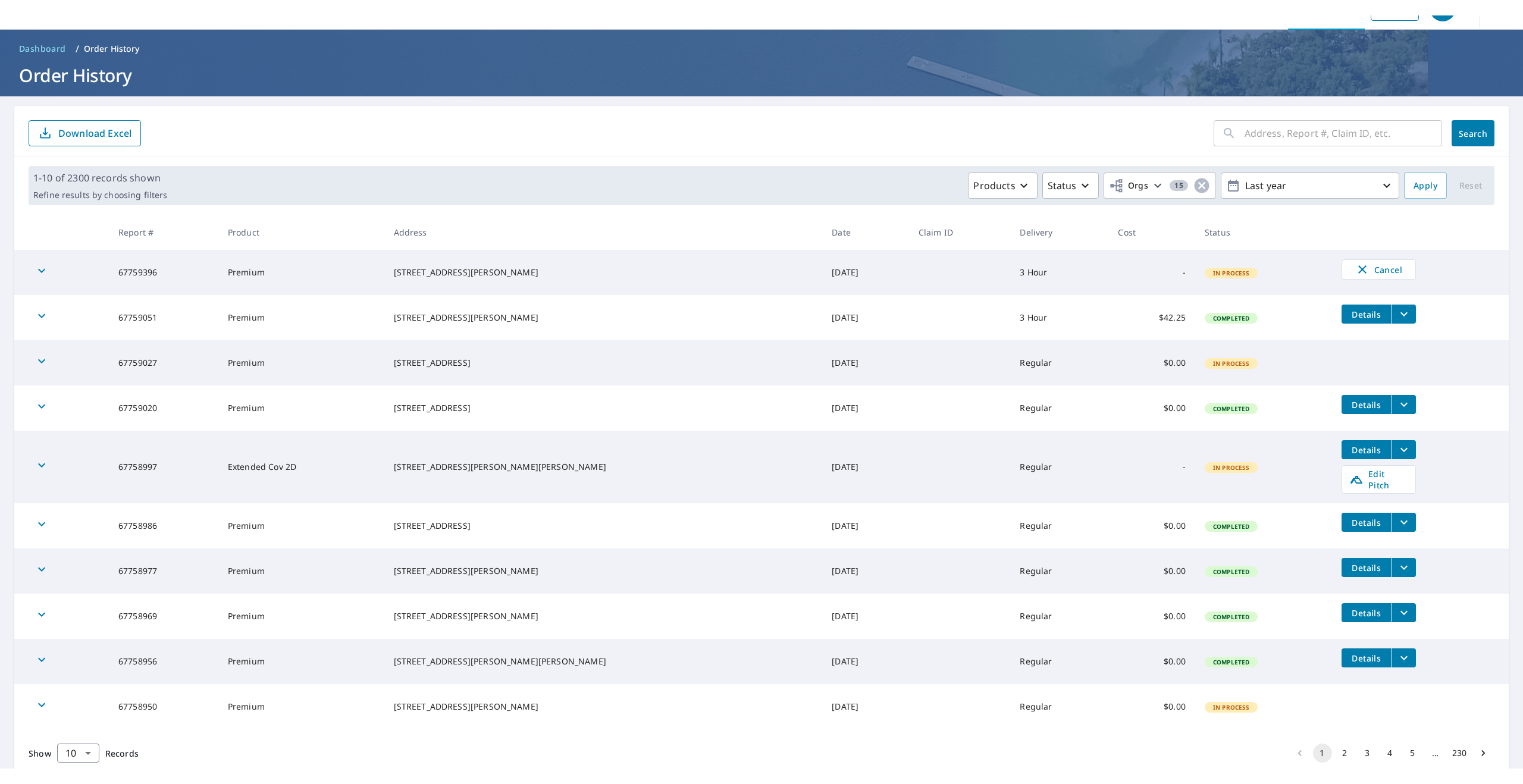
scroll to position [60, 0]
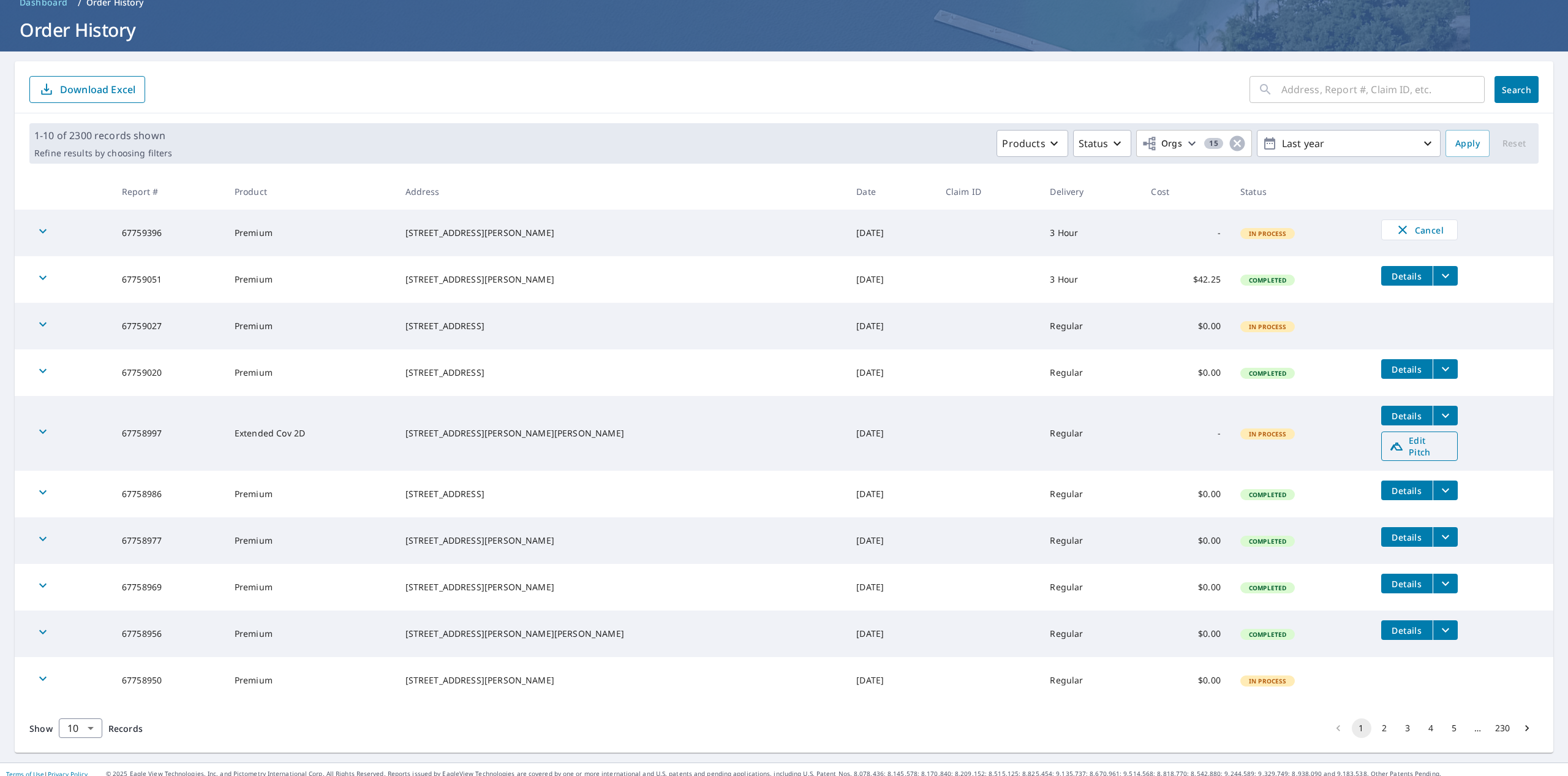
click at [1388, 441] on span "Edit Pitch" at bounding box center [1418, 446] width 61 height 23
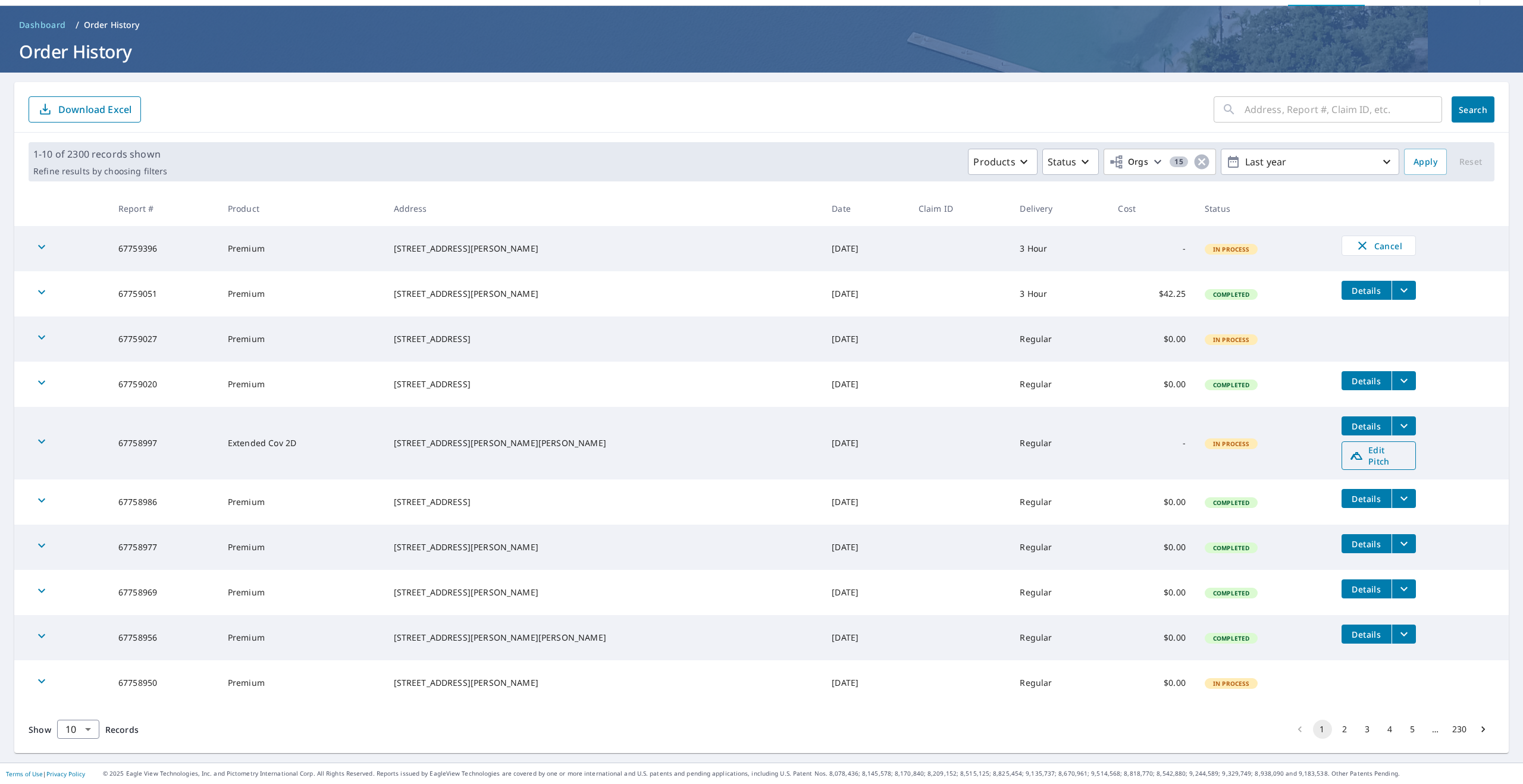
scroll to position [29, 0]
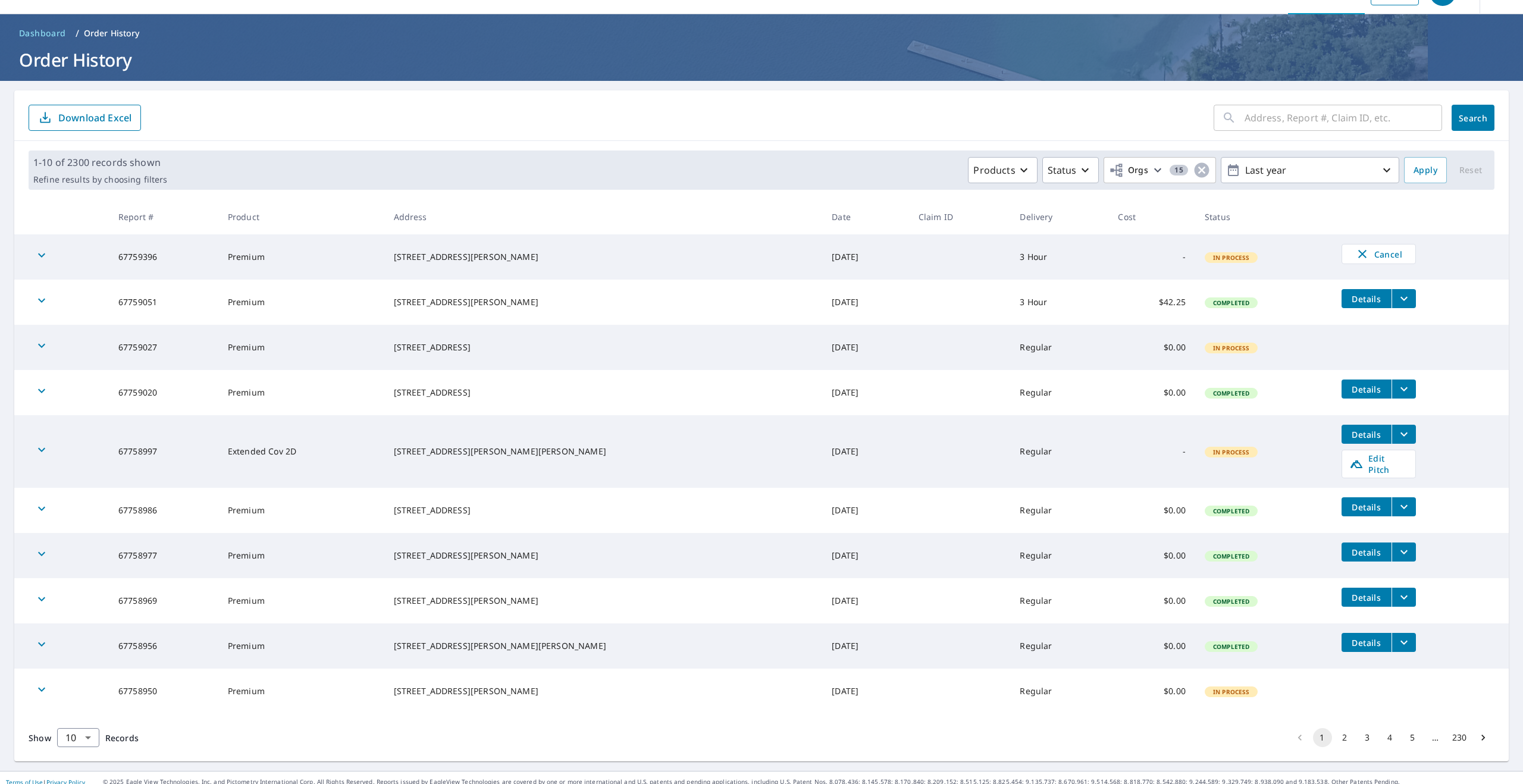
click at [1274, 120] on input "text" at bounding box center [1343, 117] width 198 height 33
paste input "293 Clinic Circle Dr"
type input "293 Clinic Circle Dr"
click button "Search" at bounding box center [1473, 117] width 43 height 27
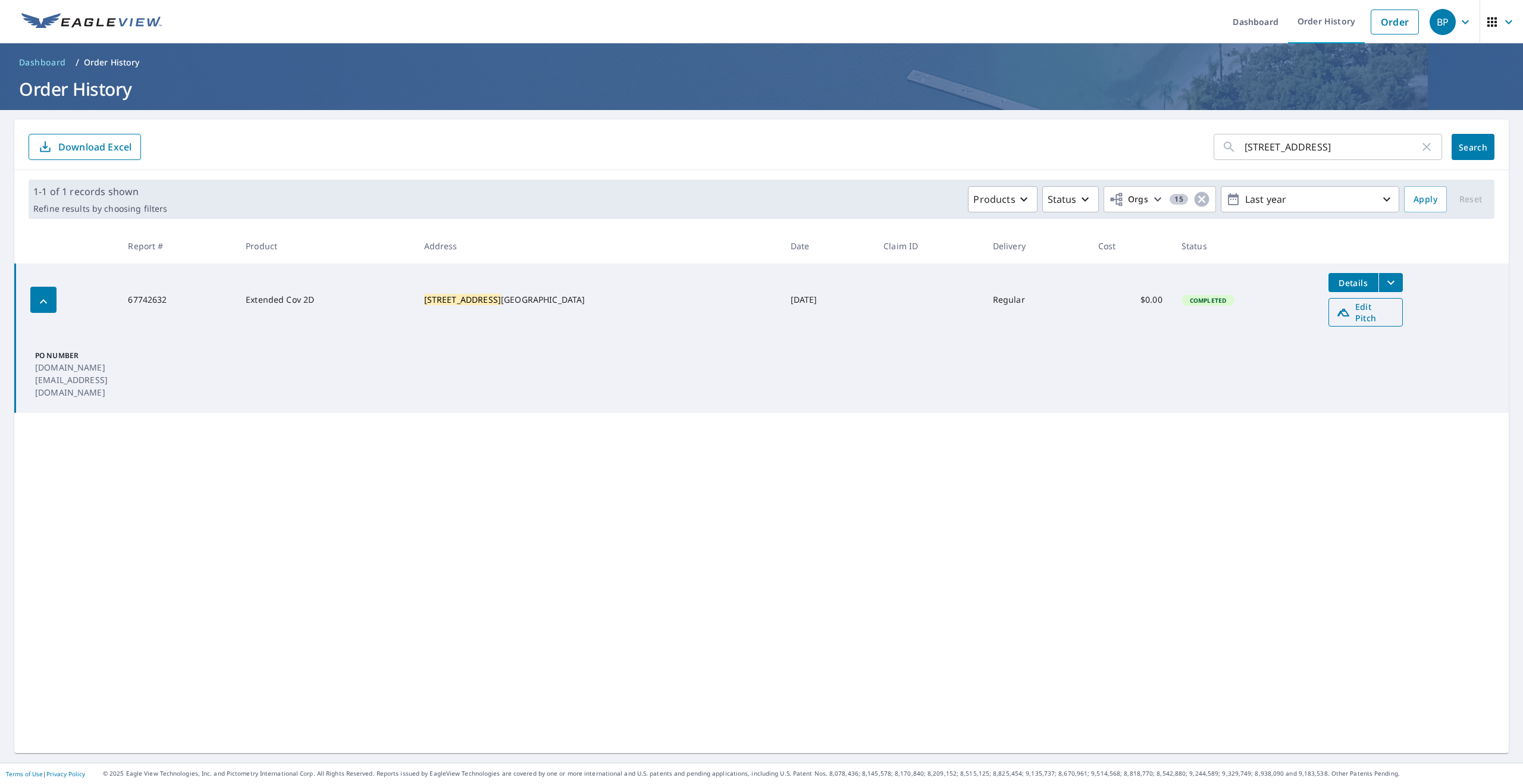
click at [1336, 310] on span "Edit Pitch" at bounding box center [1365, 312] width 59 height 22
click at [1434, 147] on div "293 Clinic Circle Dr ​" at bounding box center [1327, 146] width 228 height 27
click at [1426, 147] on icon "button" at bounding box center [1426, 147] width 9 height 9
click at [694, 142] on form "​ Search Download Excel" at bounding box center [761, 146] width 1466 height 27
click at [1491, 150] on button "Search" at bounding box center [1473, 146] width 43 height 27
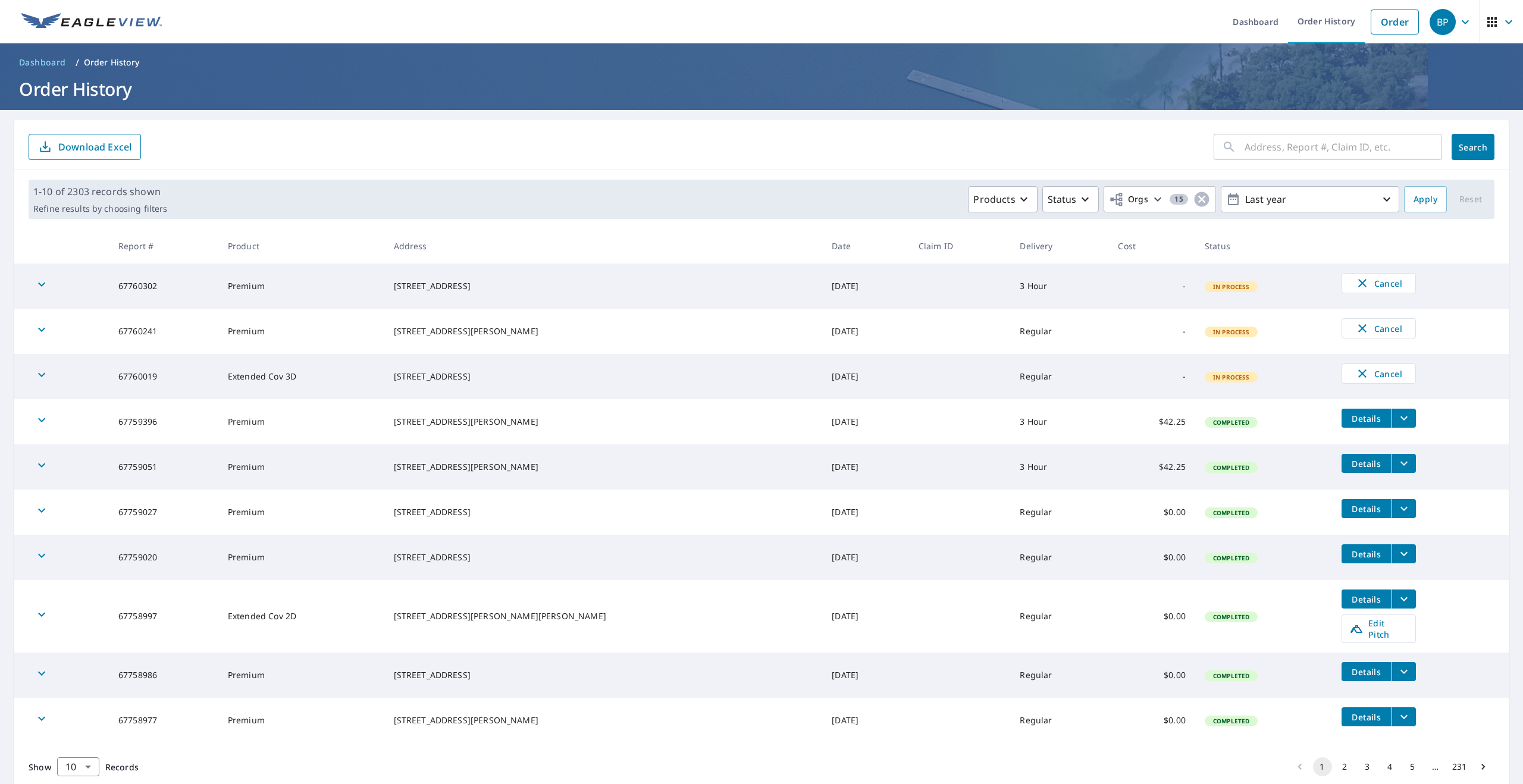
scroll to position [29, 0]
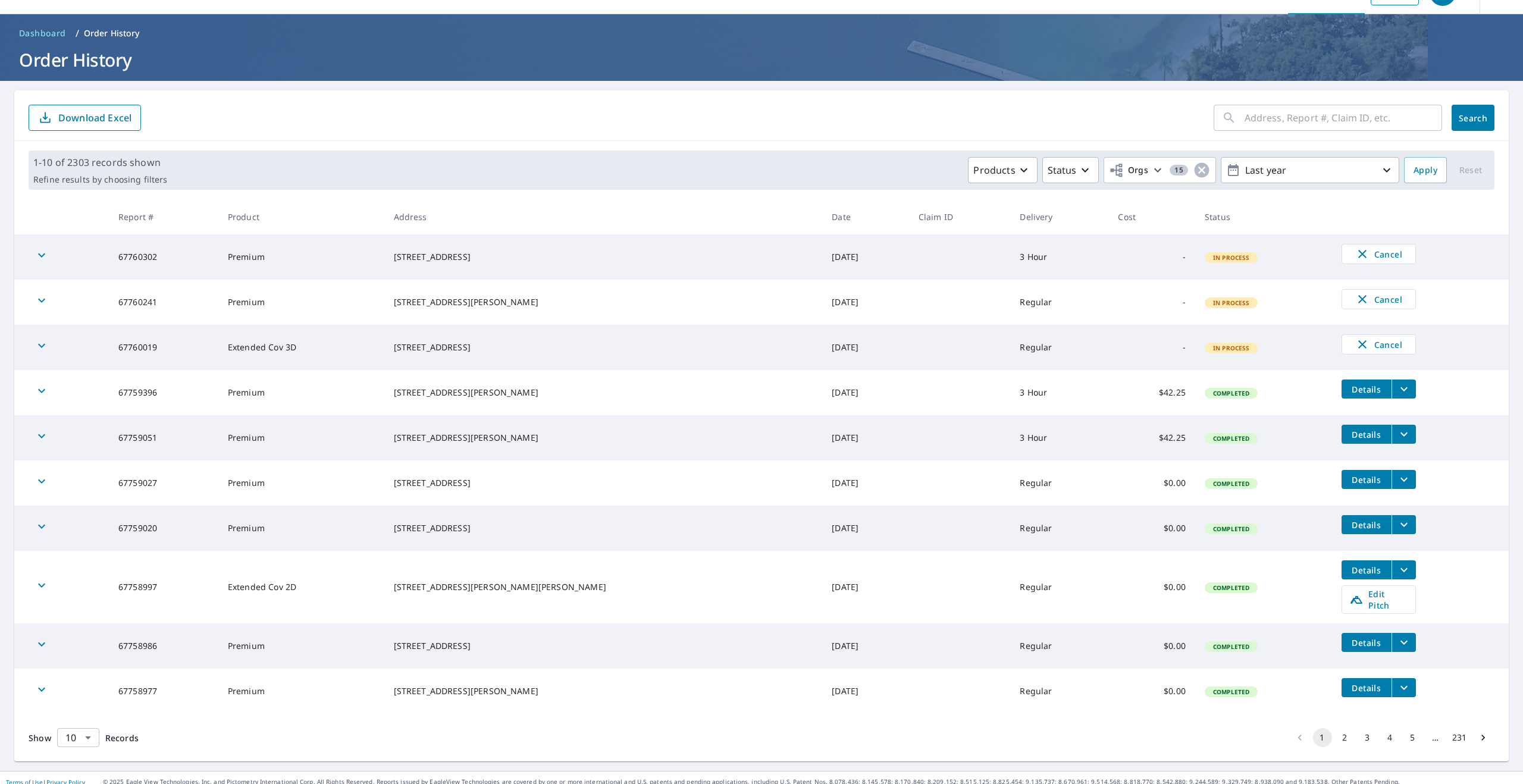
click at [79, 733] on body "BP BP Dashboard Order History Order BP Dashboard / Order History Order History …" at bounding box center [761, 392] width 1523 height 784
click at [69, 751] on li "100" at bounding box center [77, 758] width 42 height 21
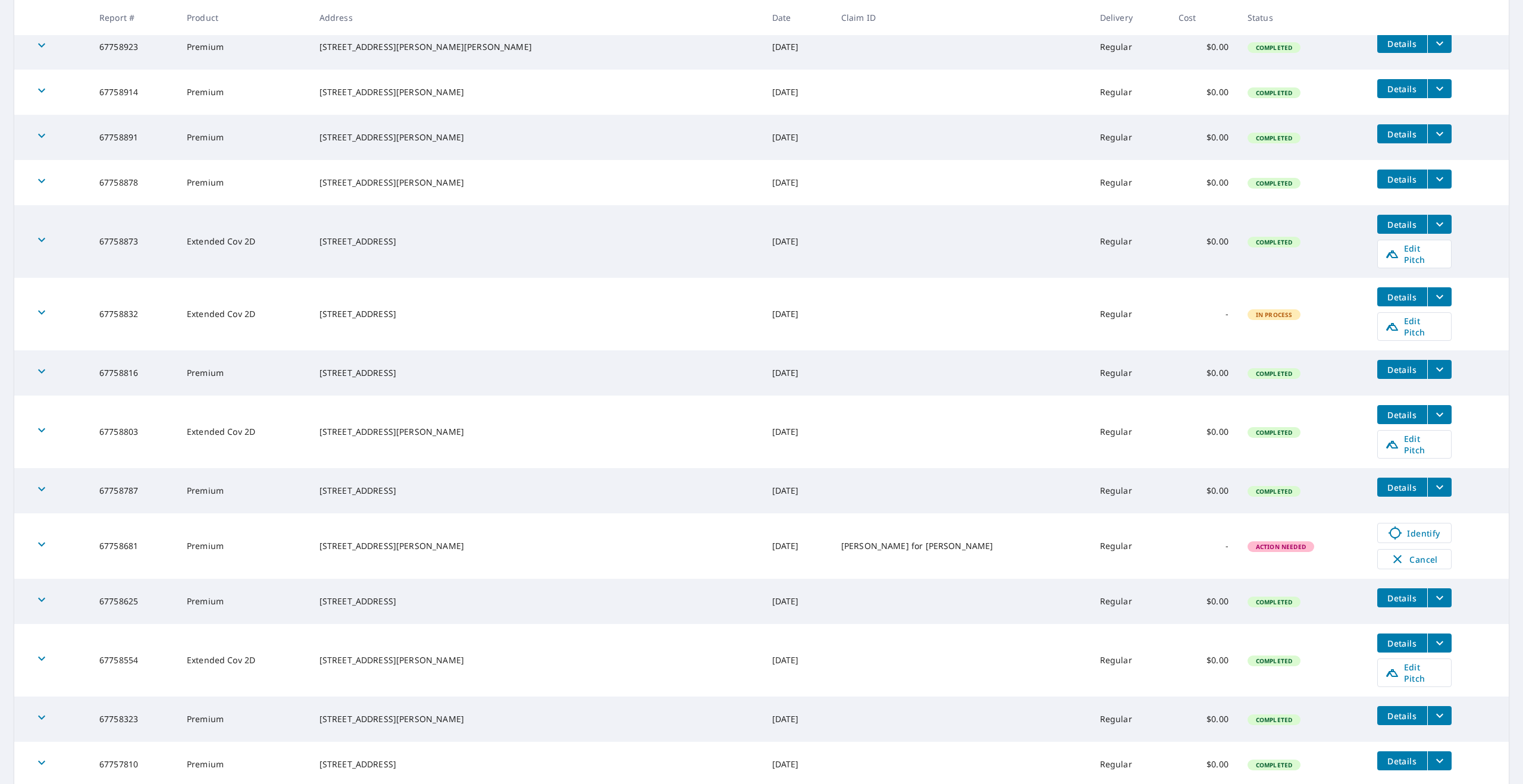
scroll to position [897, 0]
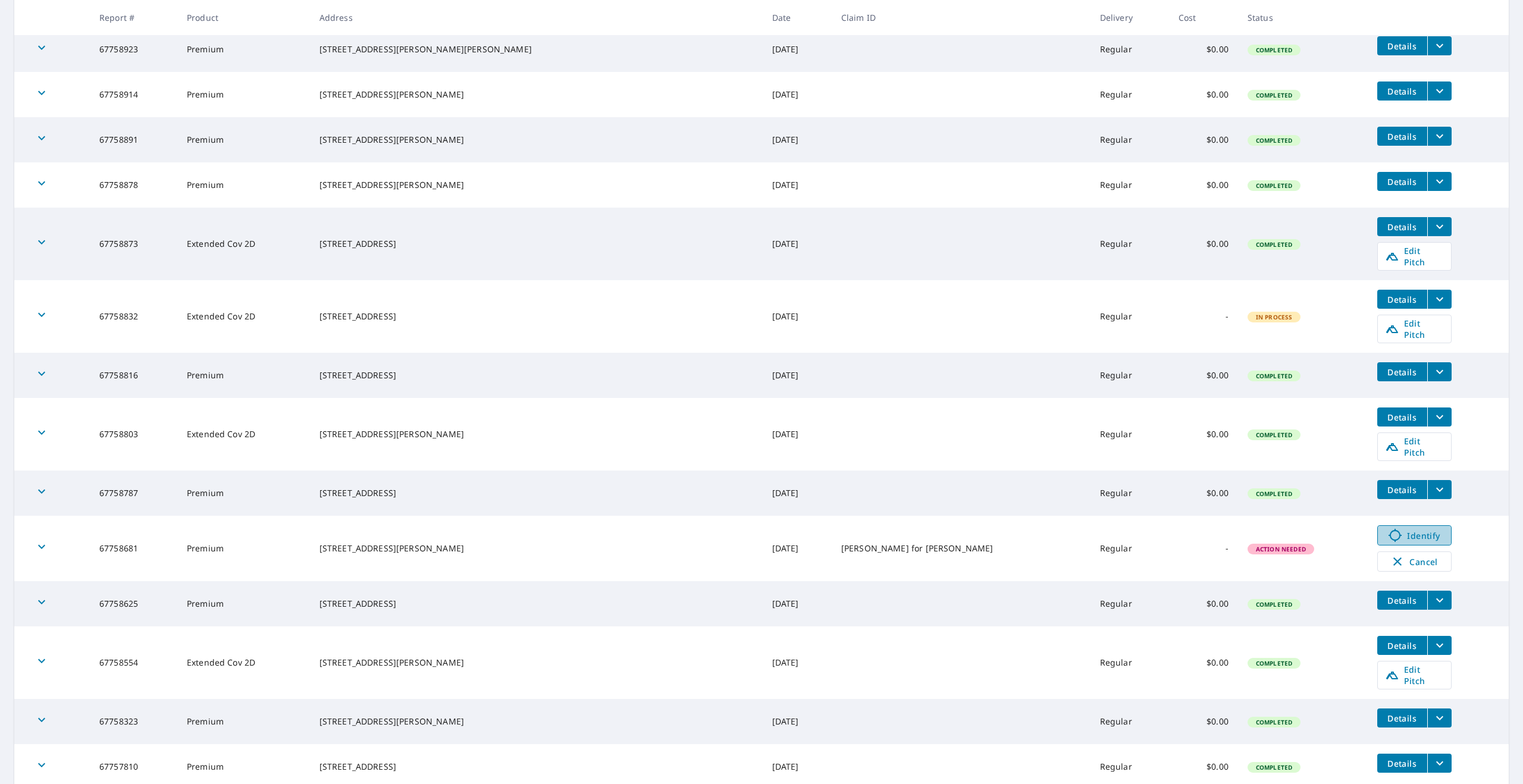
click at [1384, 528] on span "Identify" at bounding box center [1414, 535] width 59 height 15
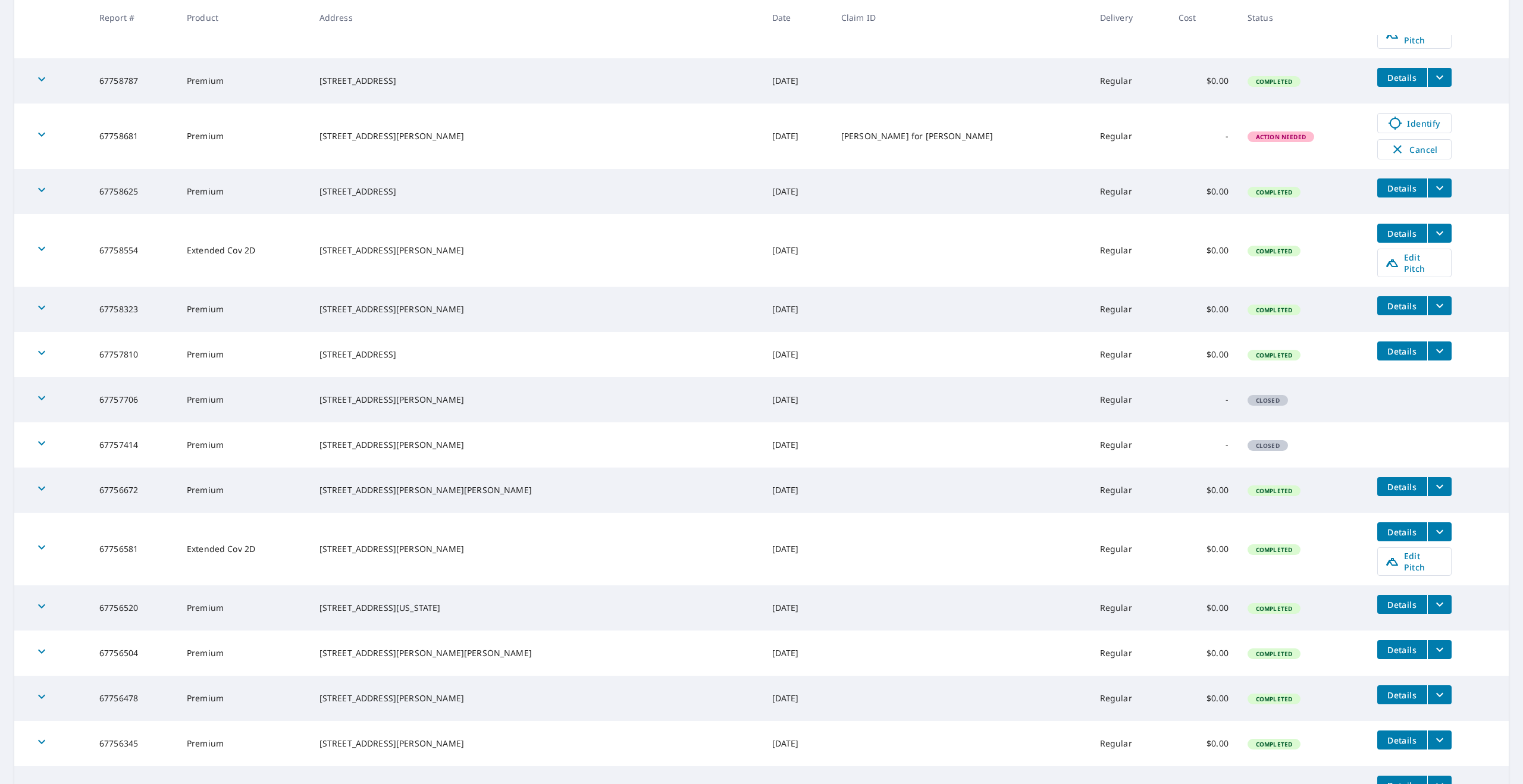
scroll to position [1285, 0]
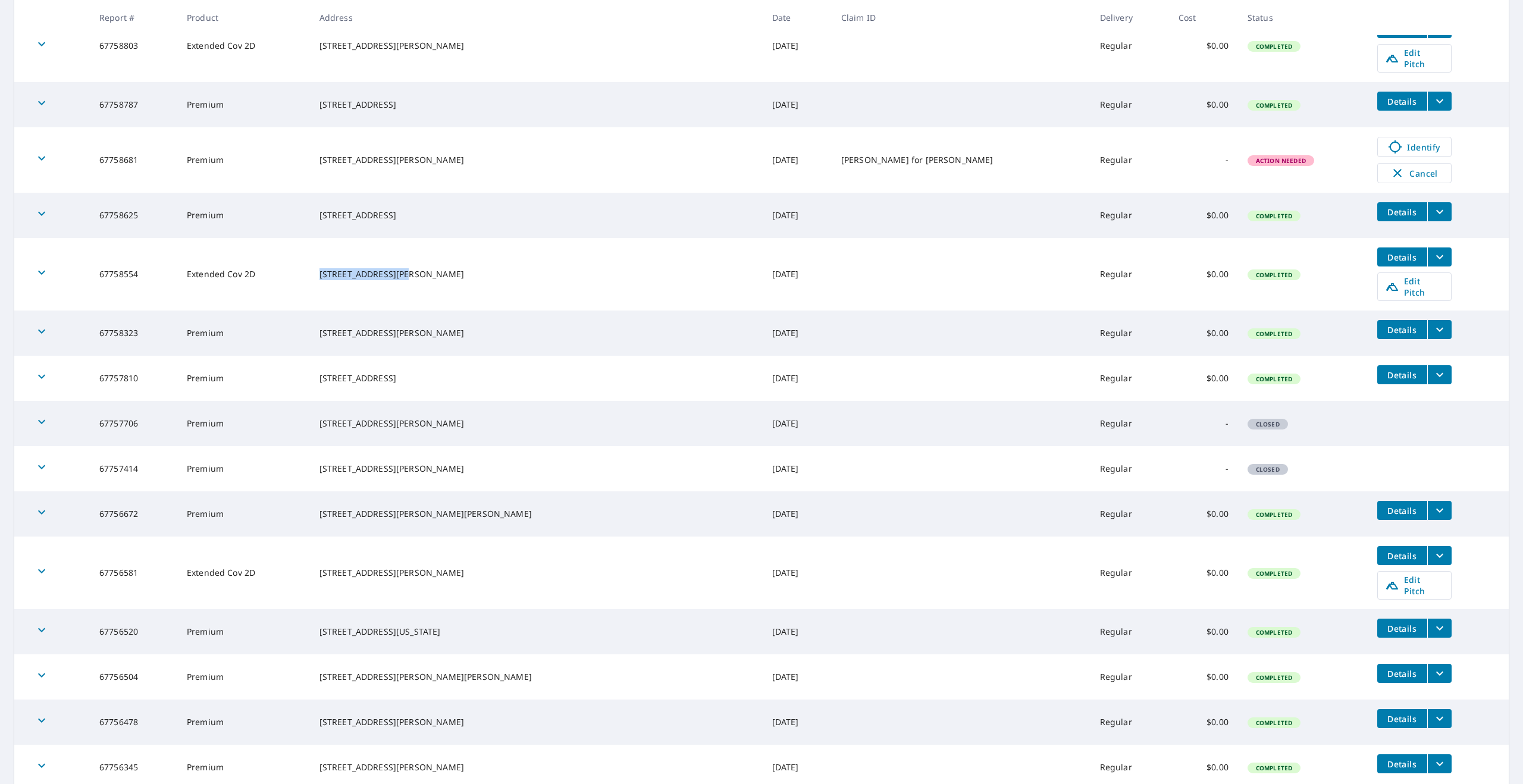
drag, startPoint x: 381, startPoint y: 230, endPoint x: 468, endPoint y: 233, distance: 87.1
click at [468, 238] on td "461 Jones Ford Road Union, SC 29379" at bounding box center [535, 274] width 452 height 73
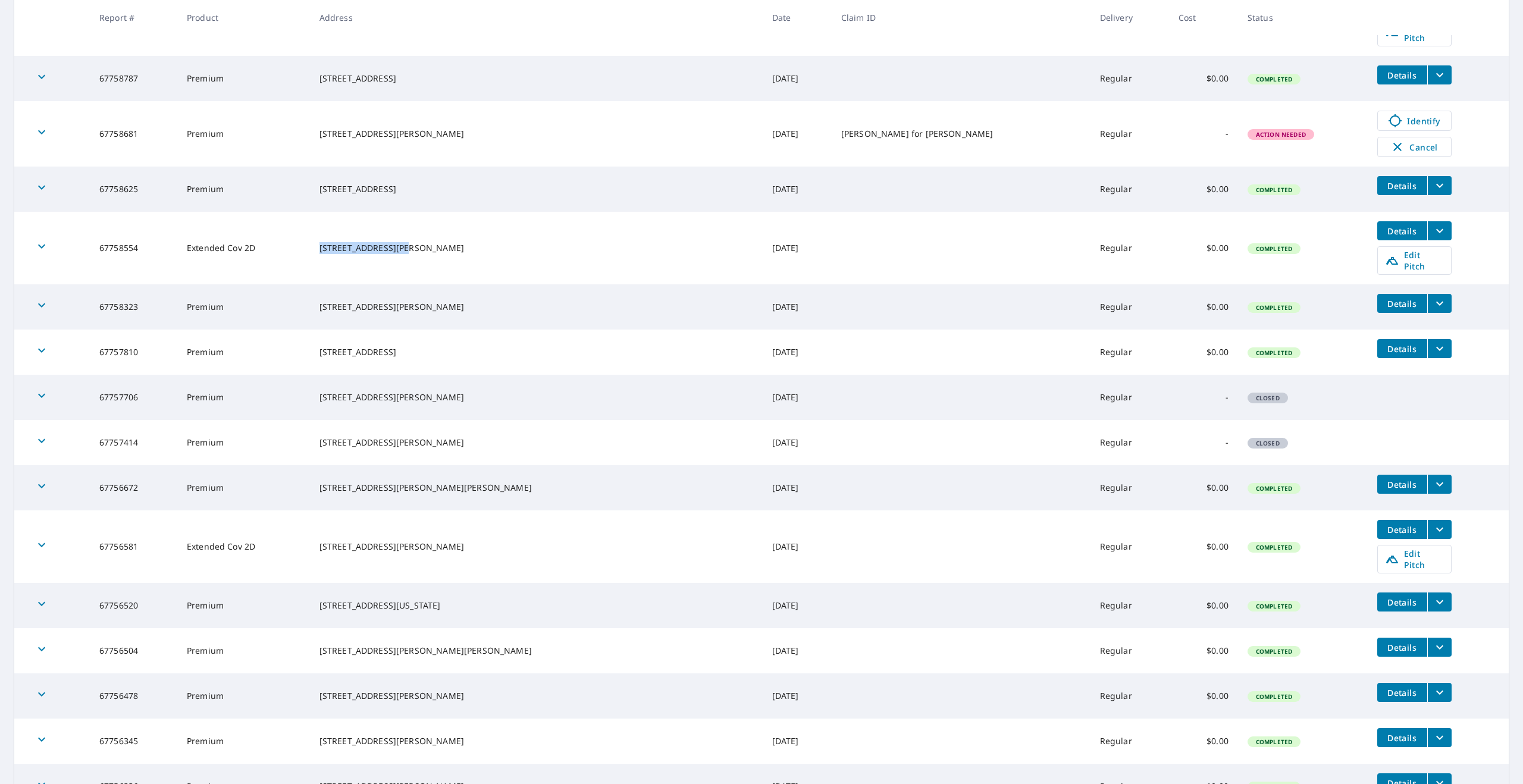
scroll to position [1313, 0]
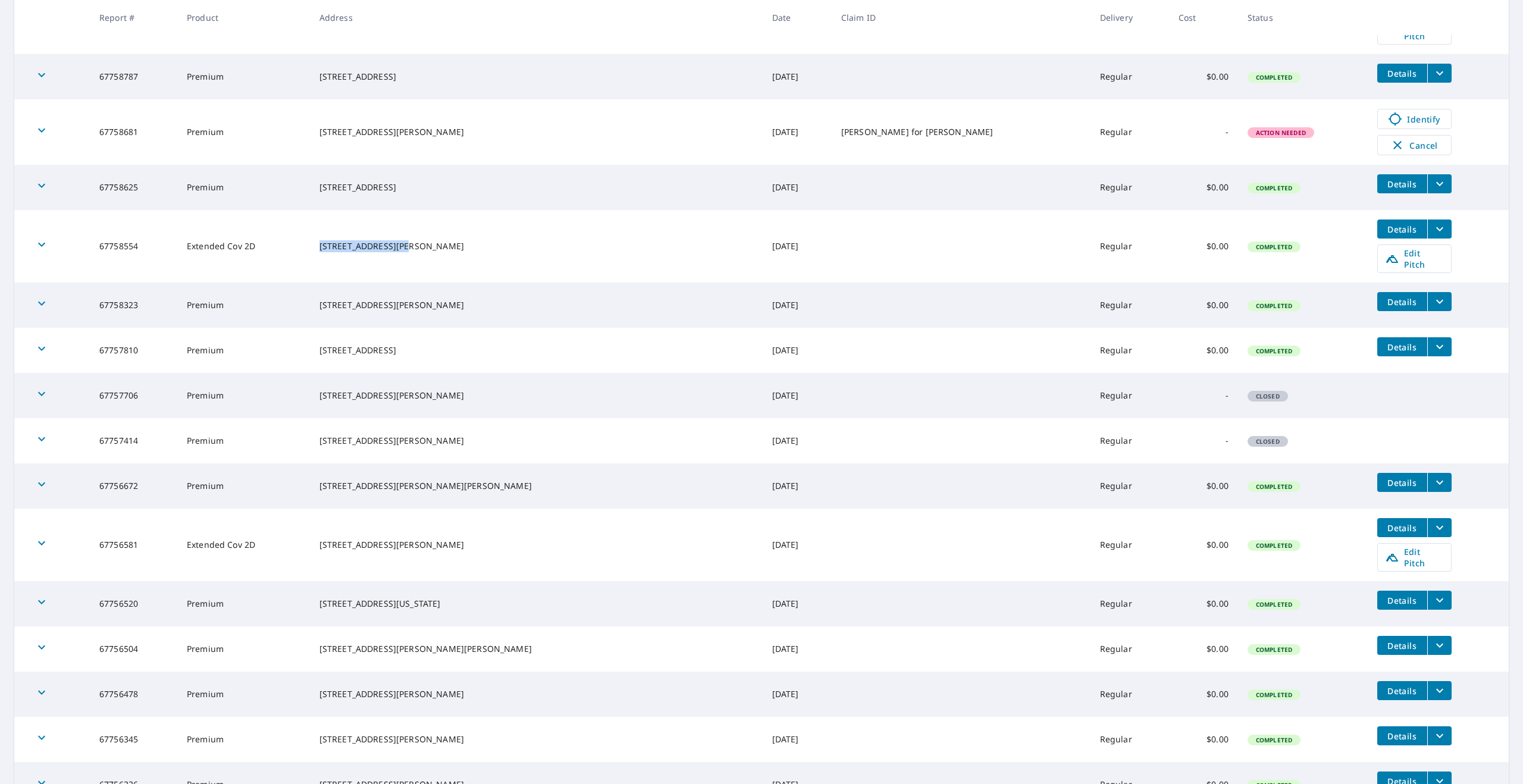
click at [438, 539] on div "1981 Robinson Ferry Rd Ebony, VA 23845" at bounding box center [535, 545] width 434 height 12
copy div "1981 Robinson Ferry Rd"
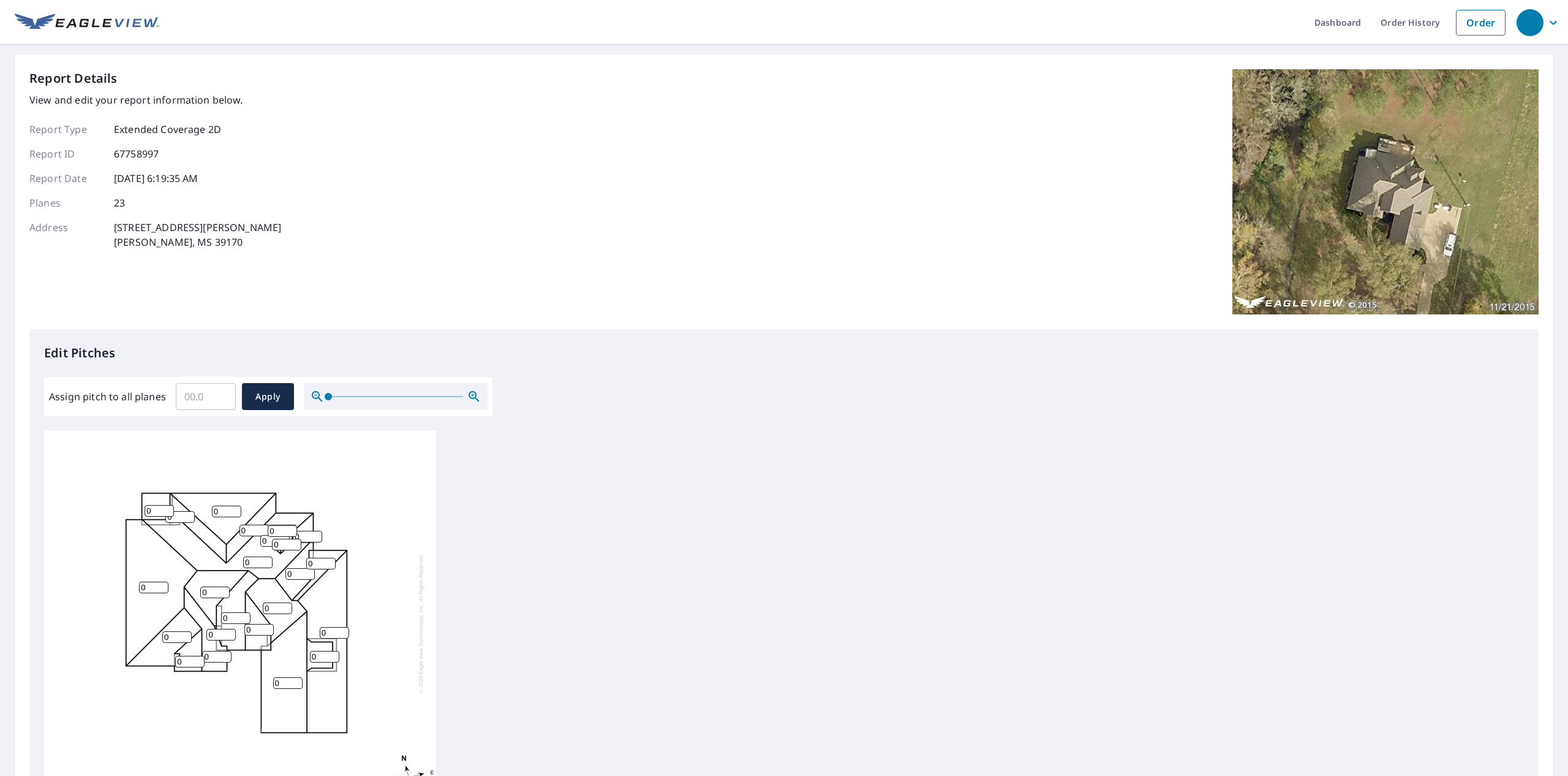
scroll to position [3, 0]
click at [154, 506] on input "0" at bounding box center [158, 507] width 29 height 11
click at [208, 407] on input "Assign pitch to all planes" at bounding box center [206, 396] width 60 height 34
type input "10"
click at [270, 391] on span "Apply" at bounding box center [268, 396] width 33 height 15
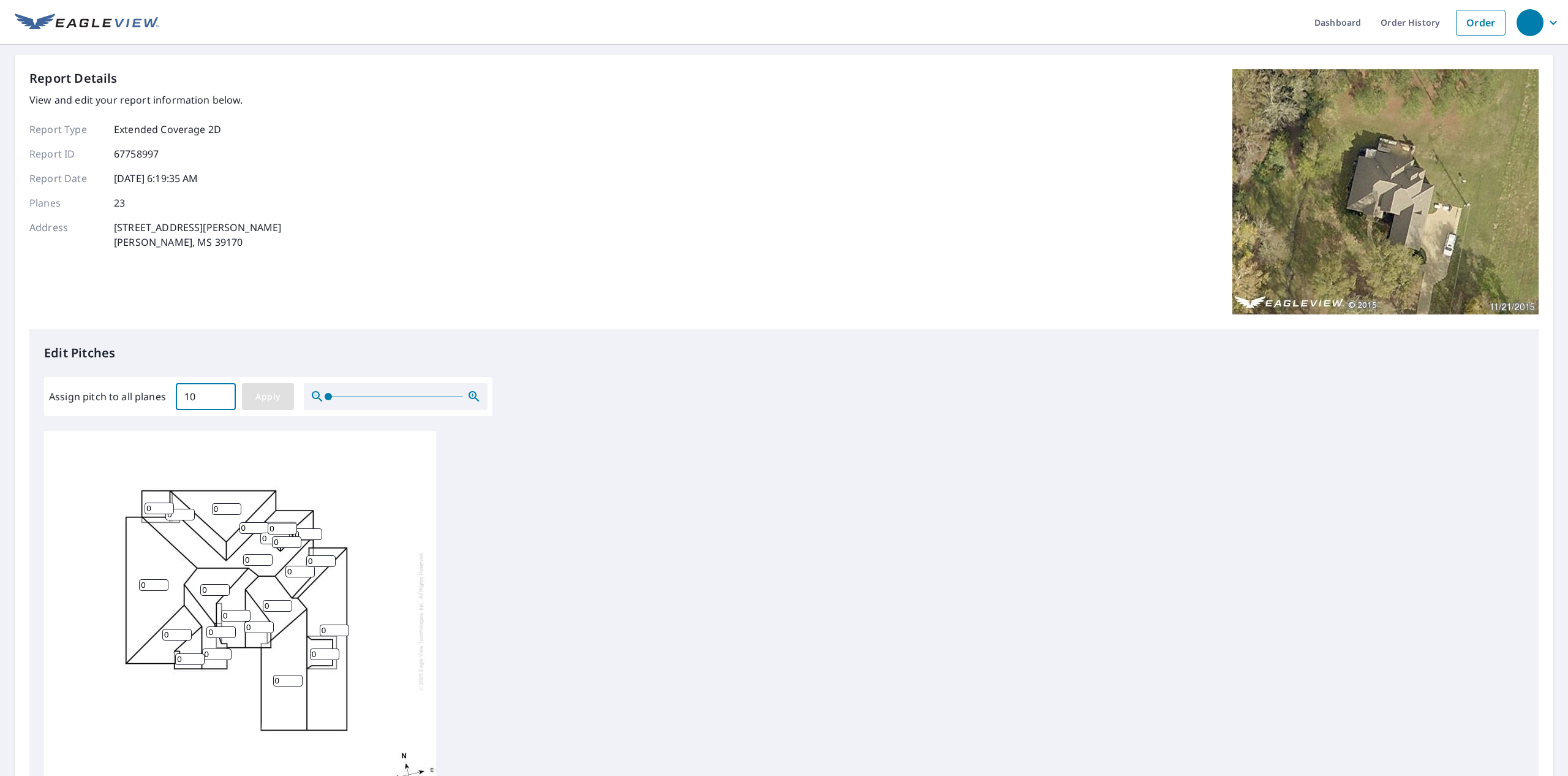
type input "10"
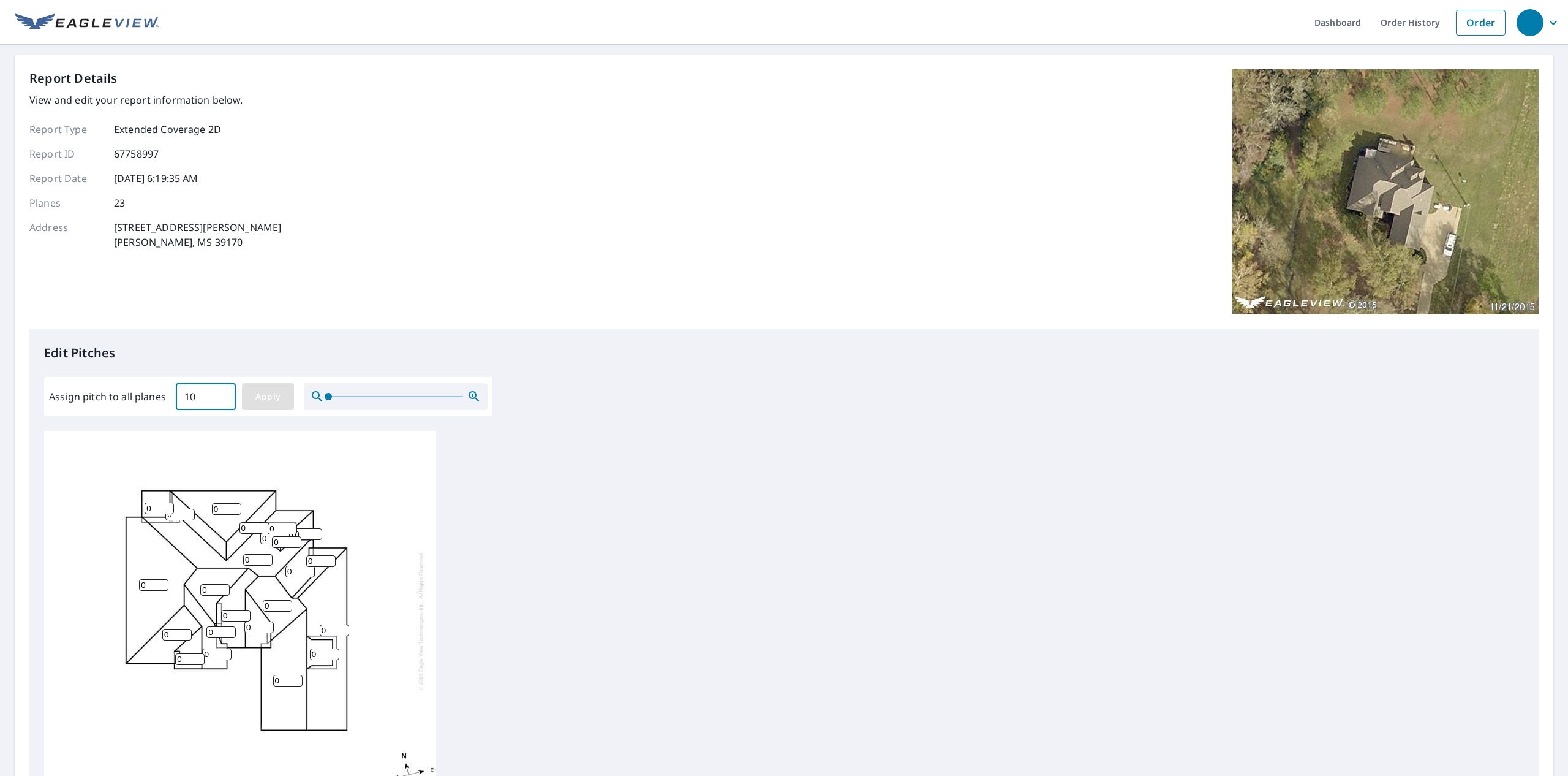
type input "10"
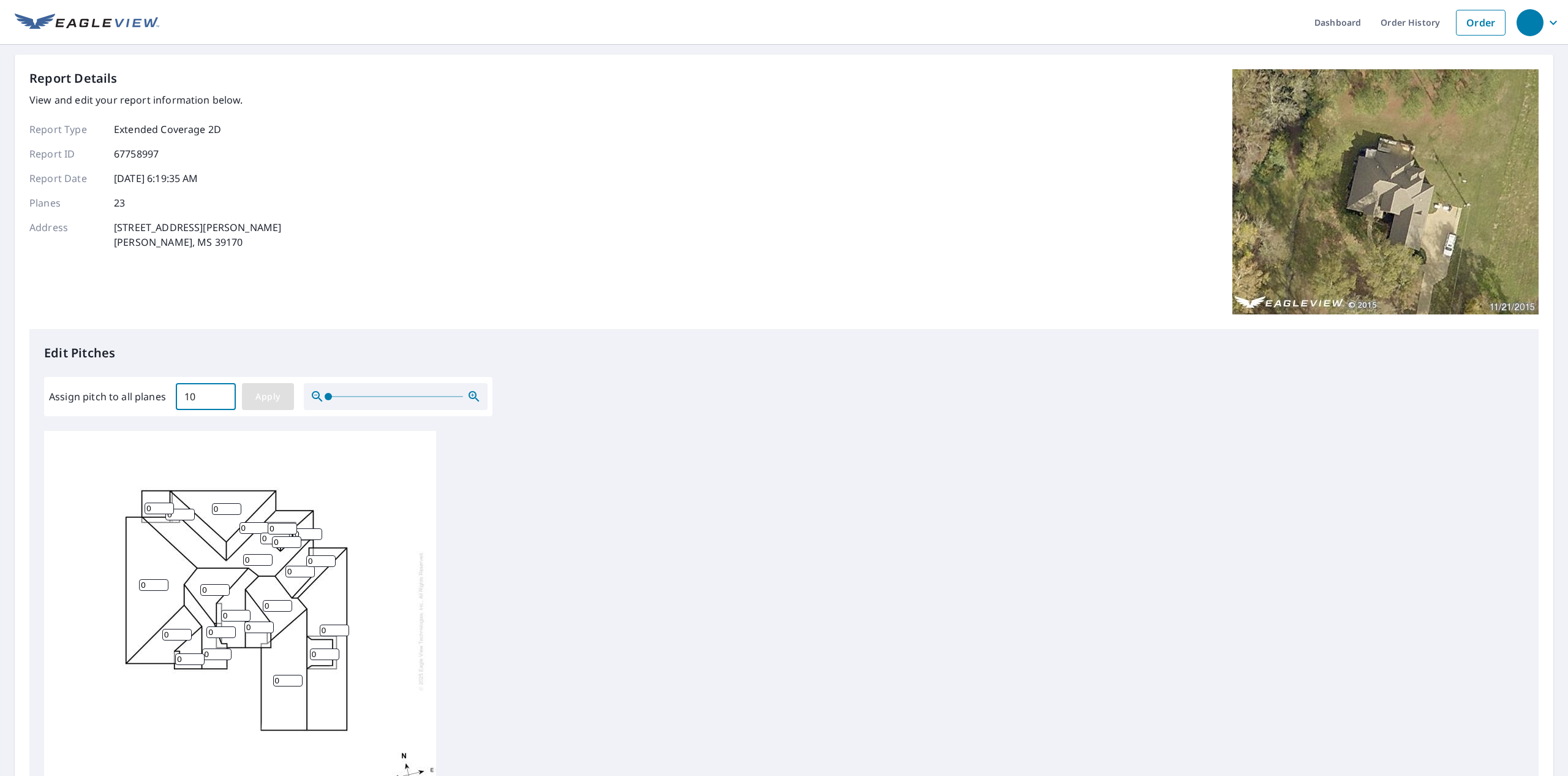
type input "10"
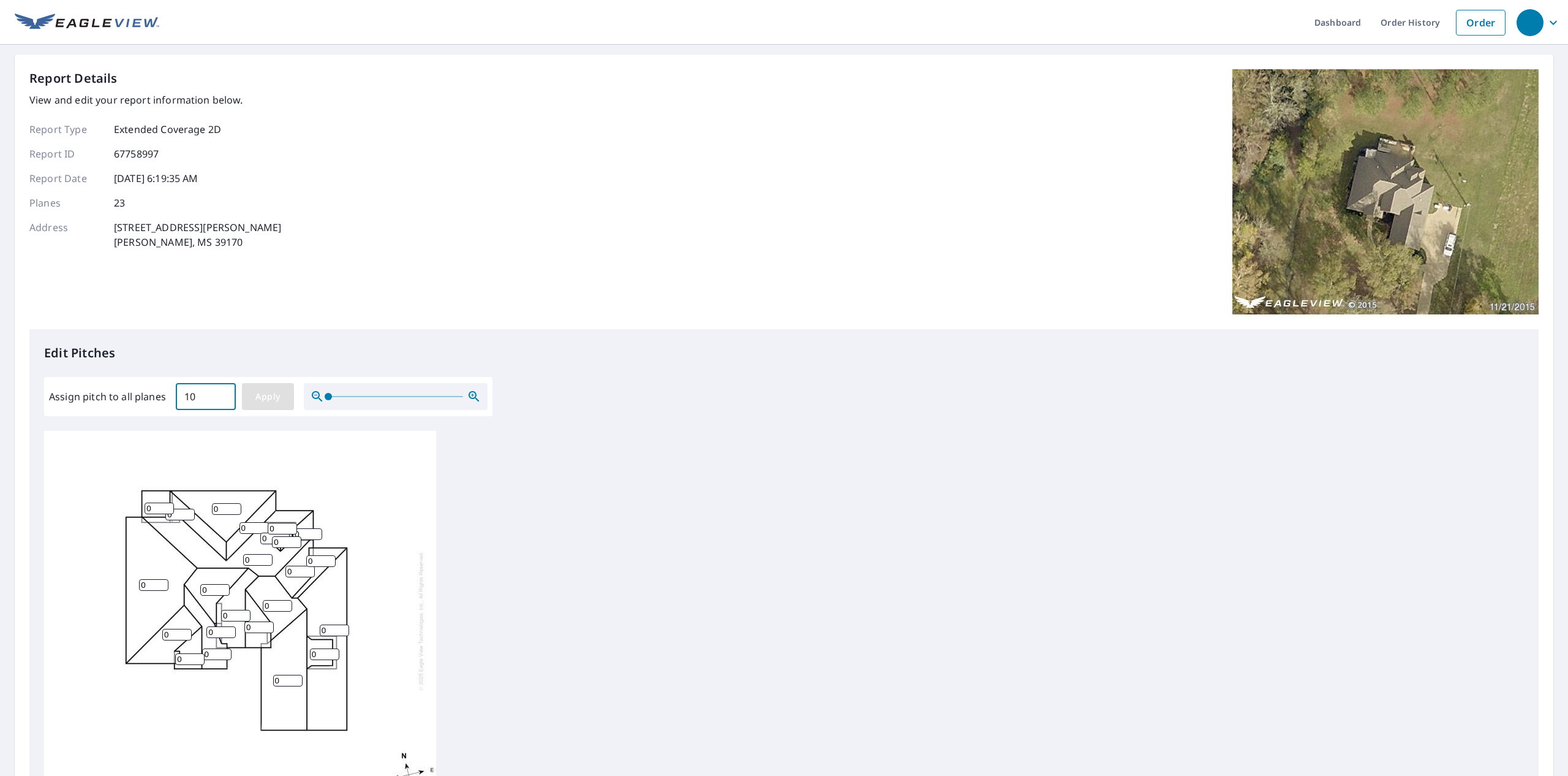
type input "10"
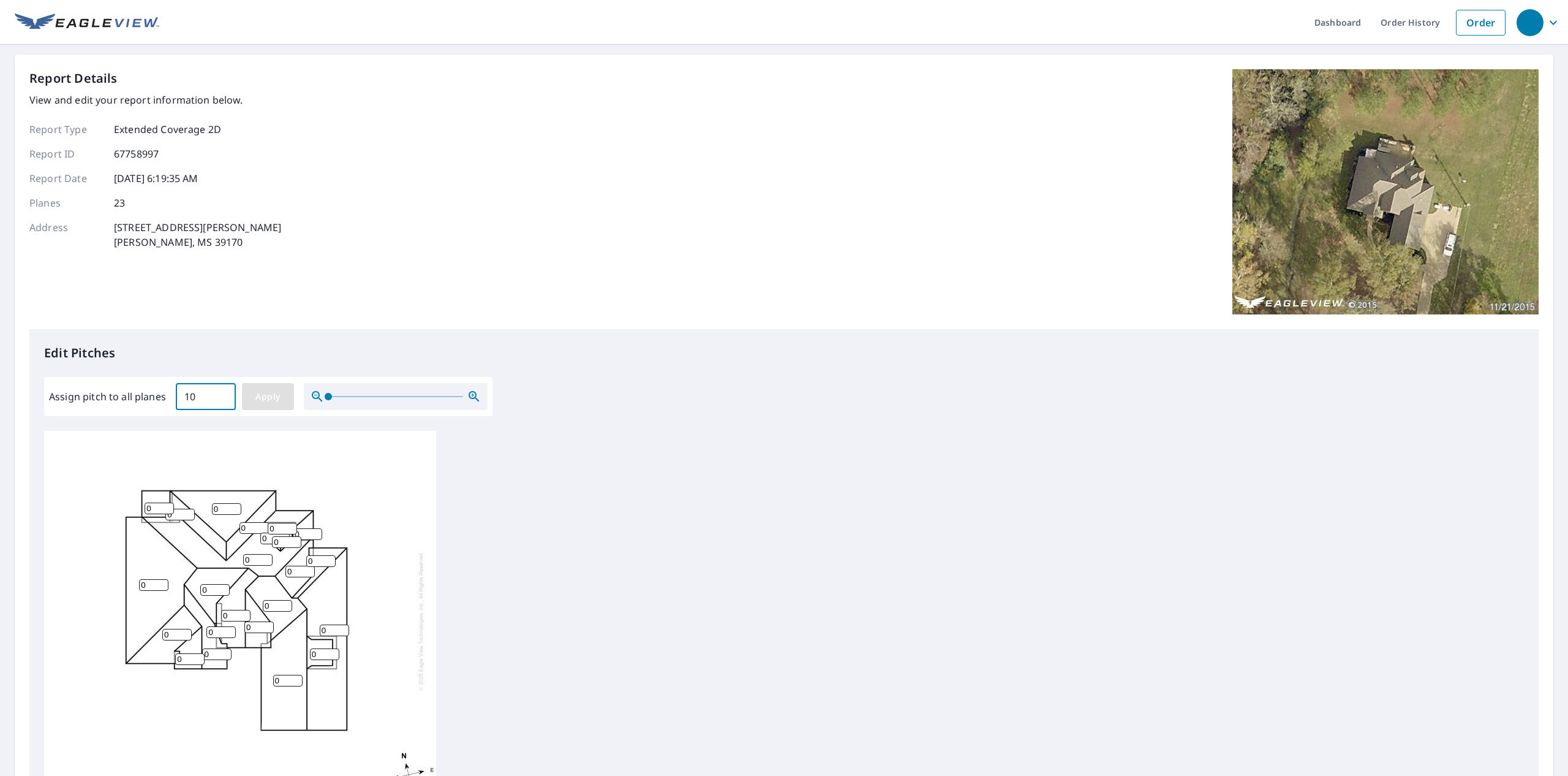
type input "10"
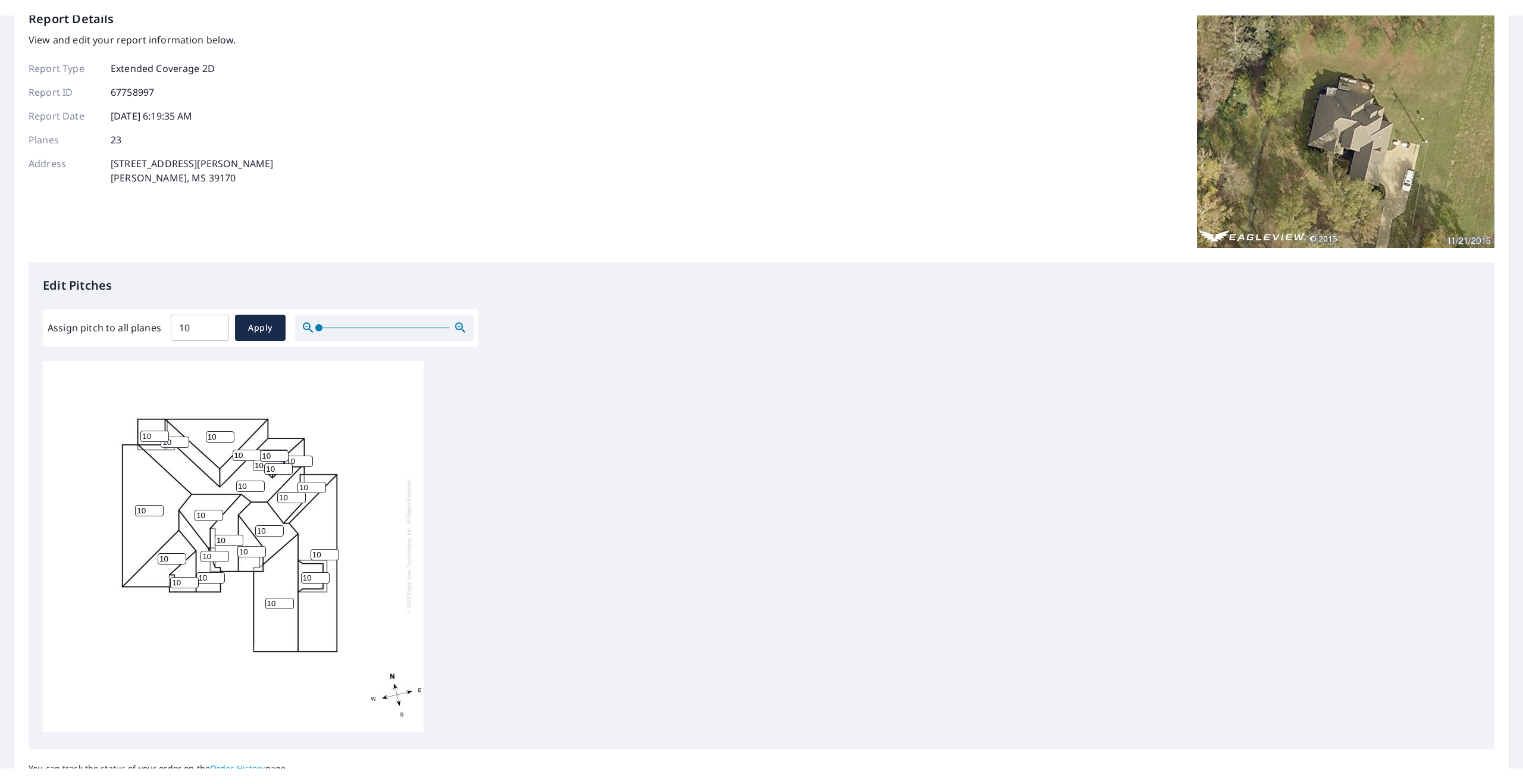
scroll to position [83, 0]
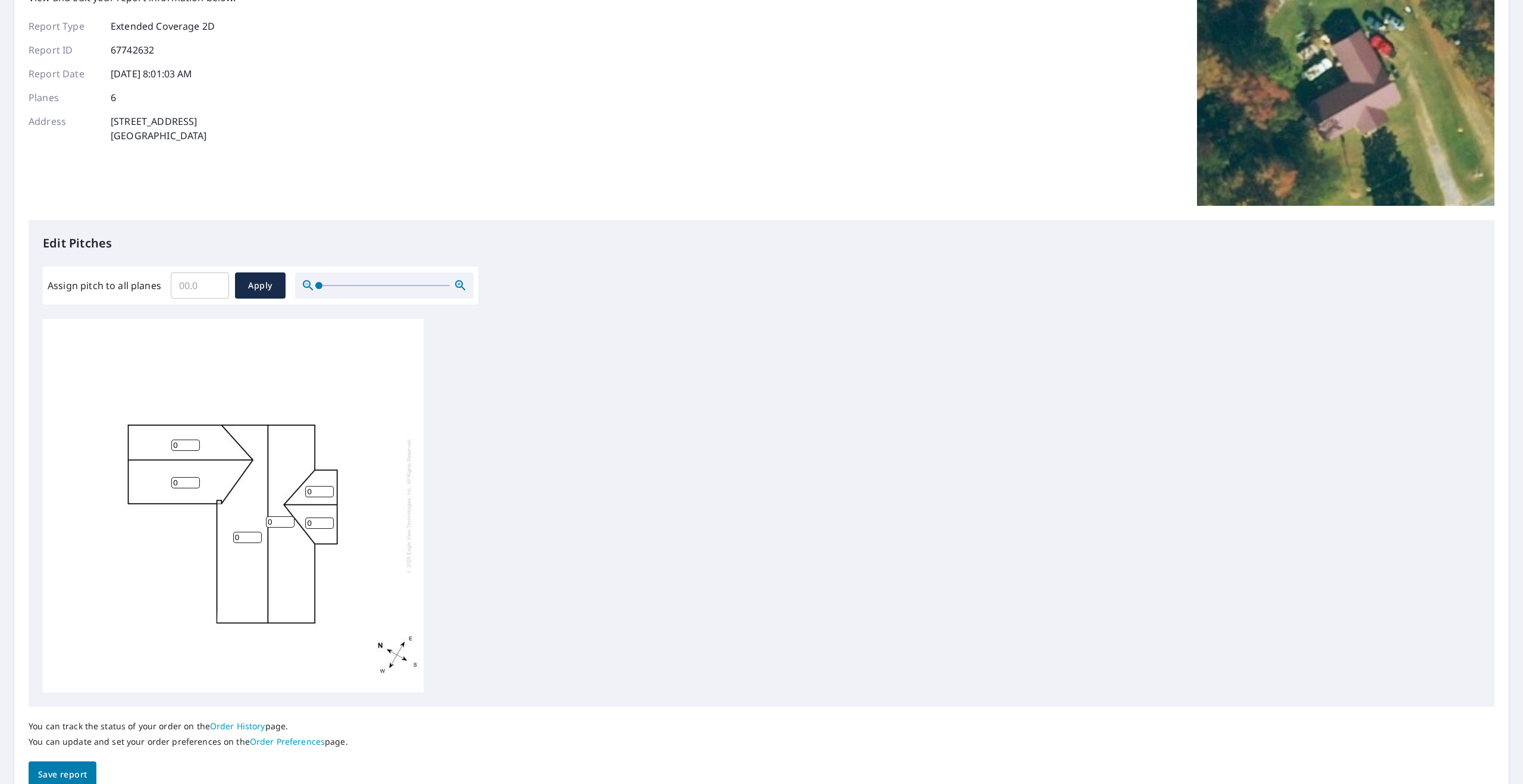
scroll to position [113, 0]
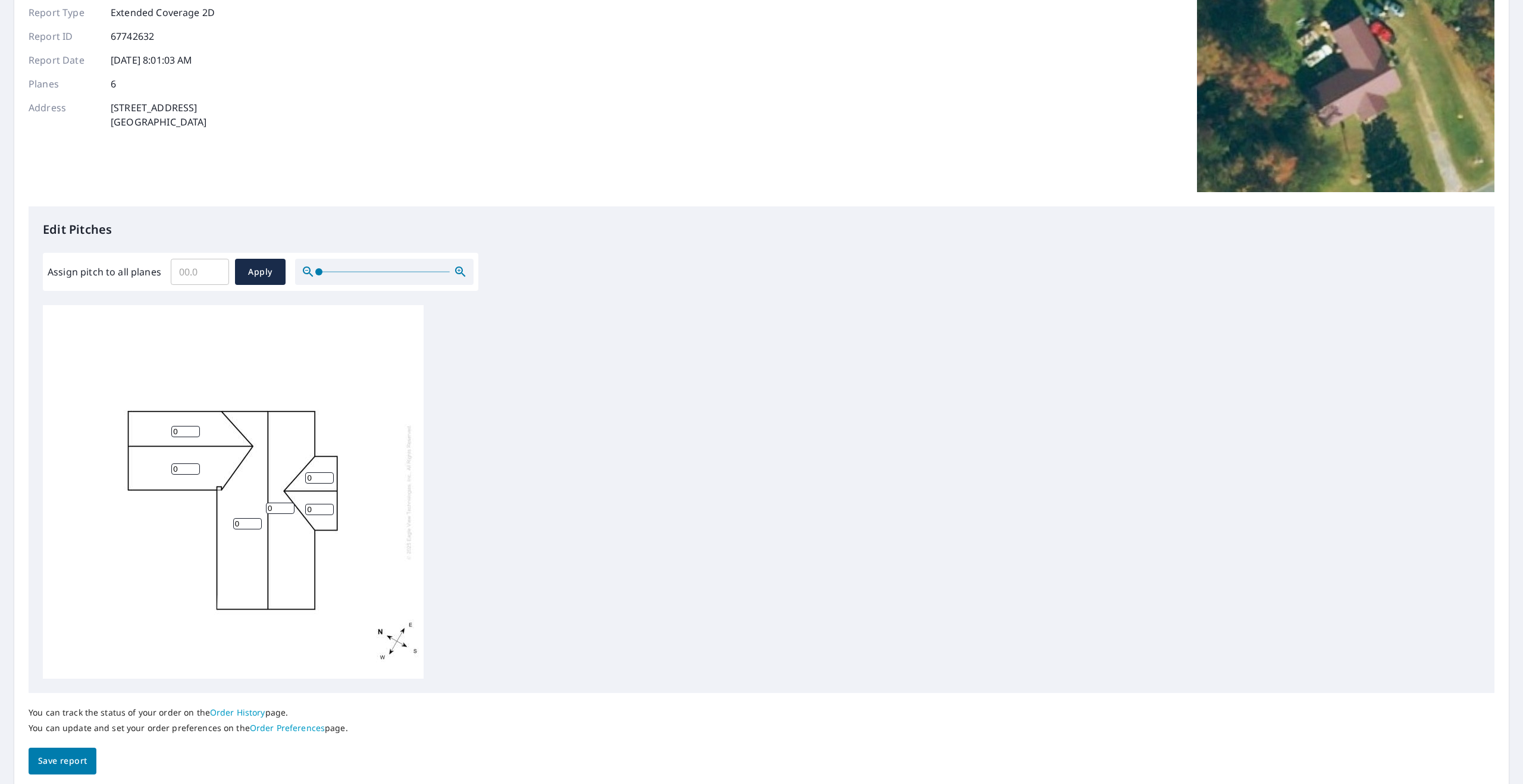
click at [194, 276] on input "Assign pitch to all planes" at bounding box center [200, 271] width 58 height 33
type input "5"
click at [254, 266] on span "Apply" at bounding box center [260, 272] width 32 height 15
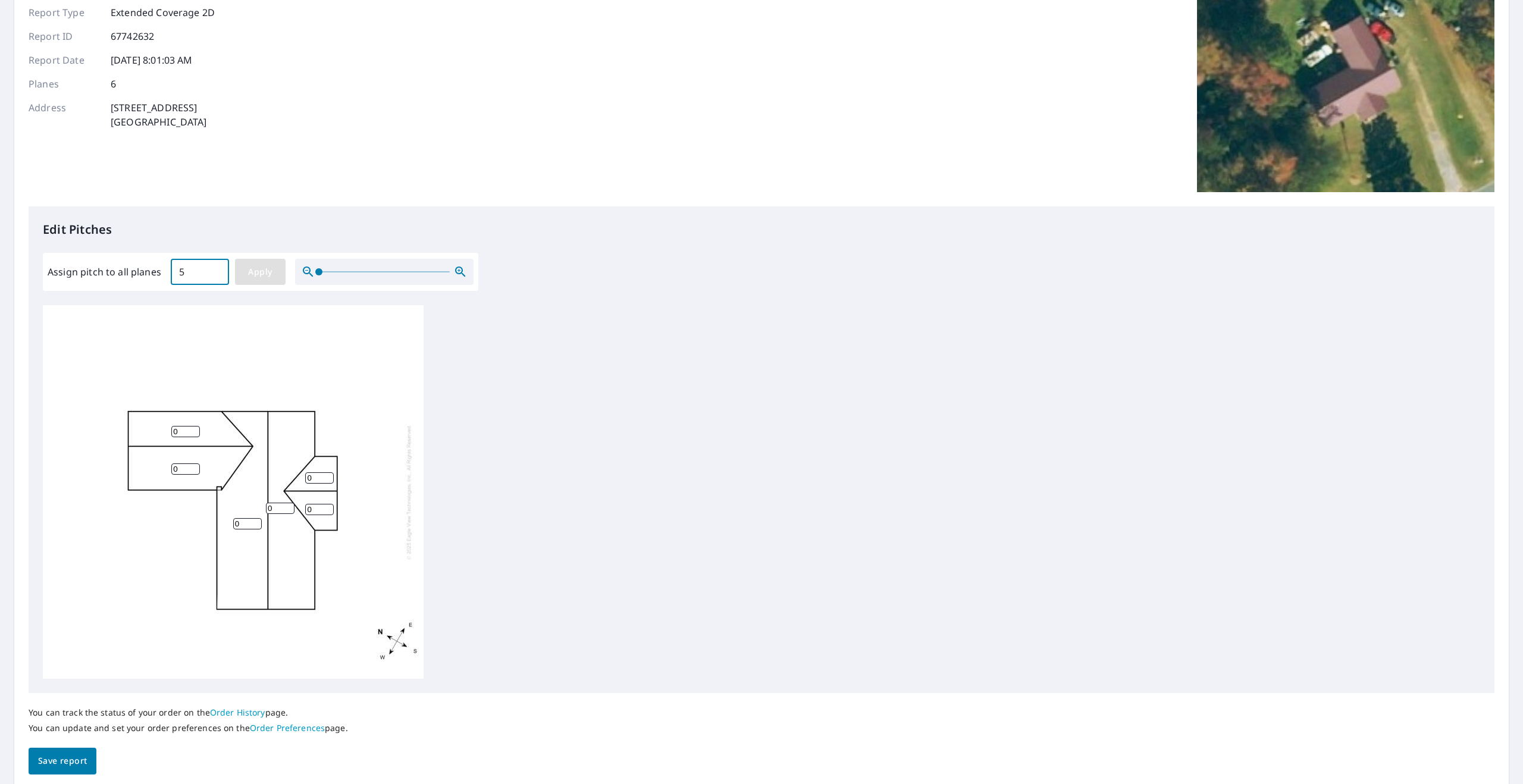
type input "5"
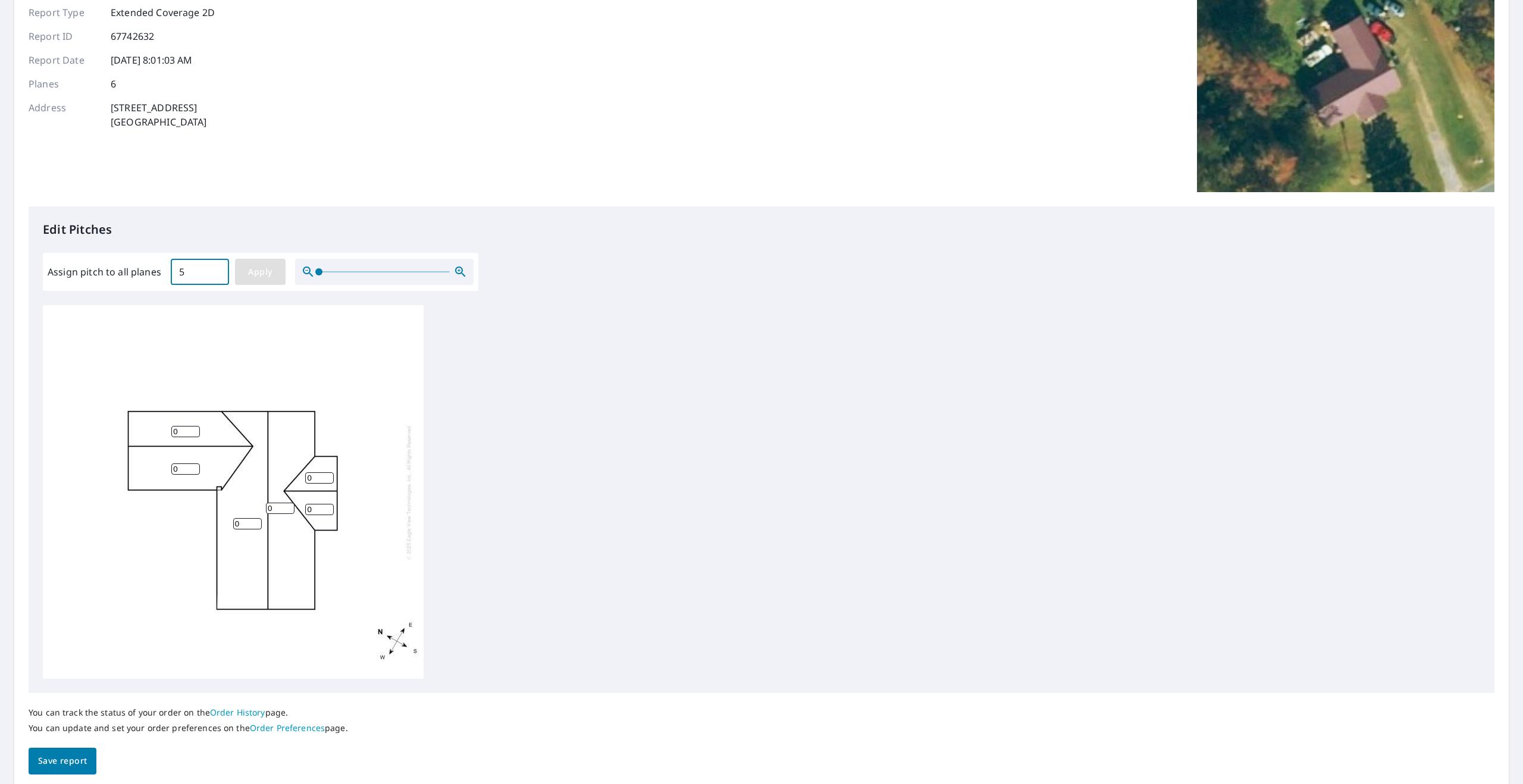
type input "5"
click at [180, 433] on input "5" at bounding box center [185, 431] width 28 height 11
type input "3"
type input "4"
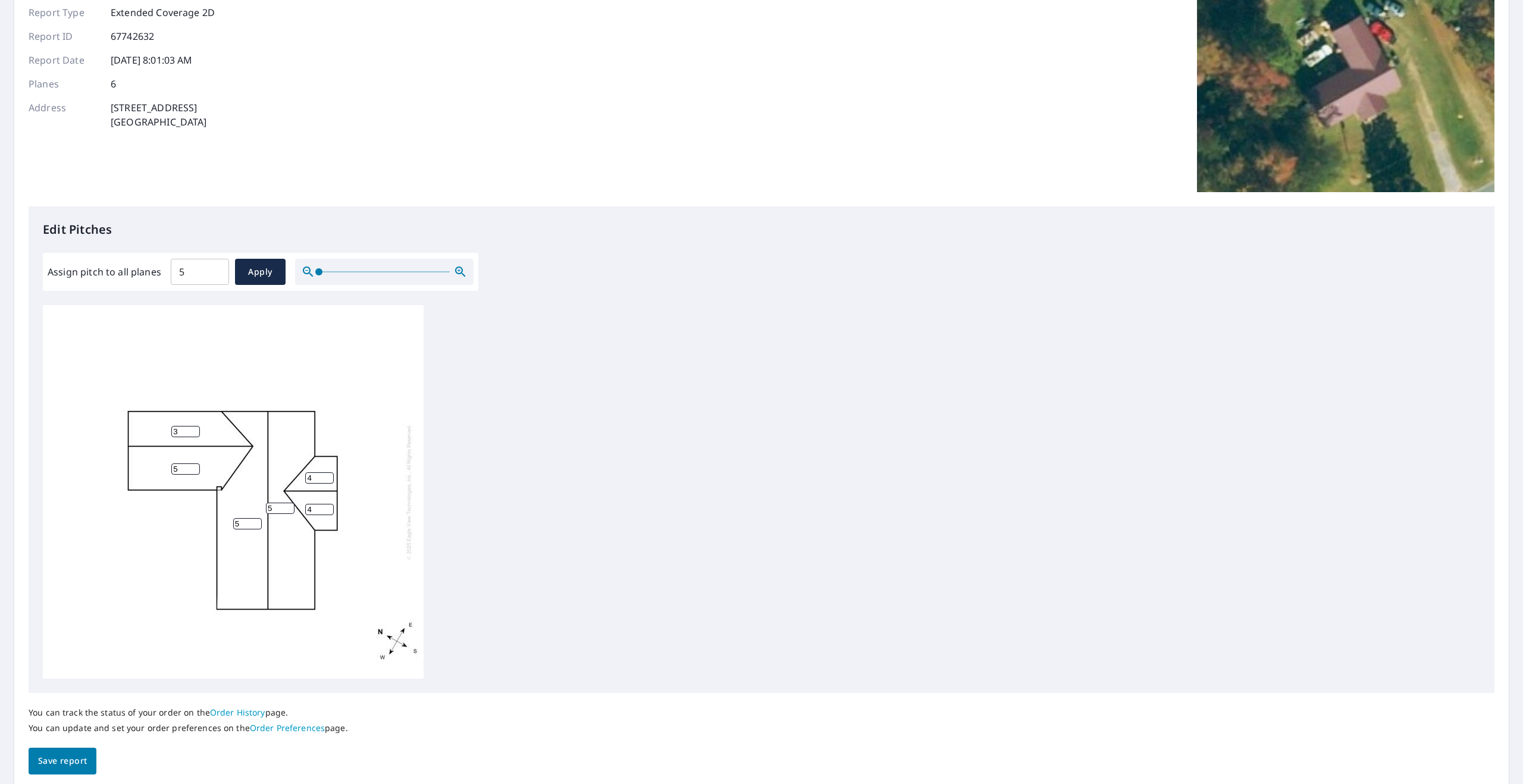
type input "4"
click at [179, 470] on input "5" at bounding box center [185, 469] width 28 height 11
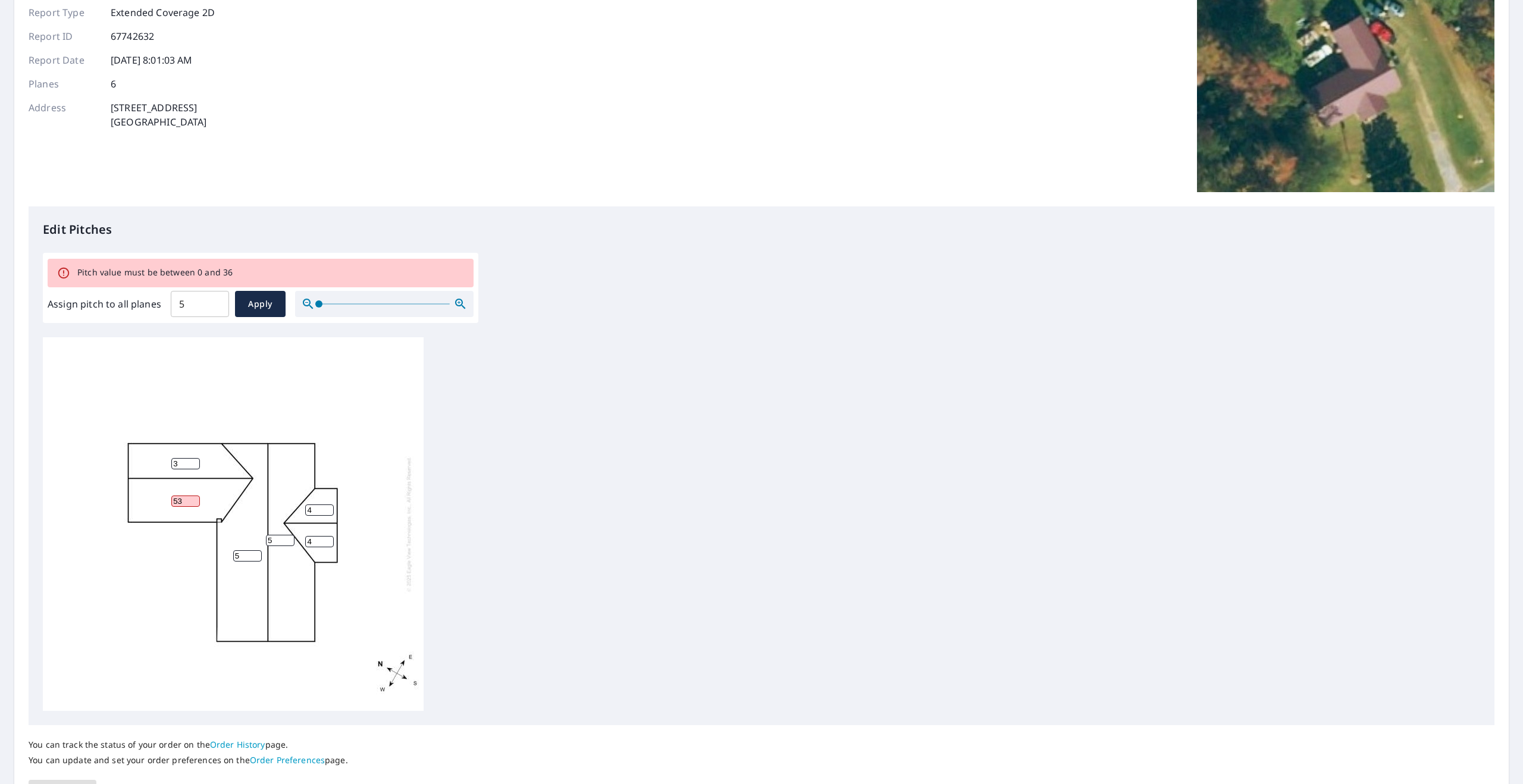
type input "5"
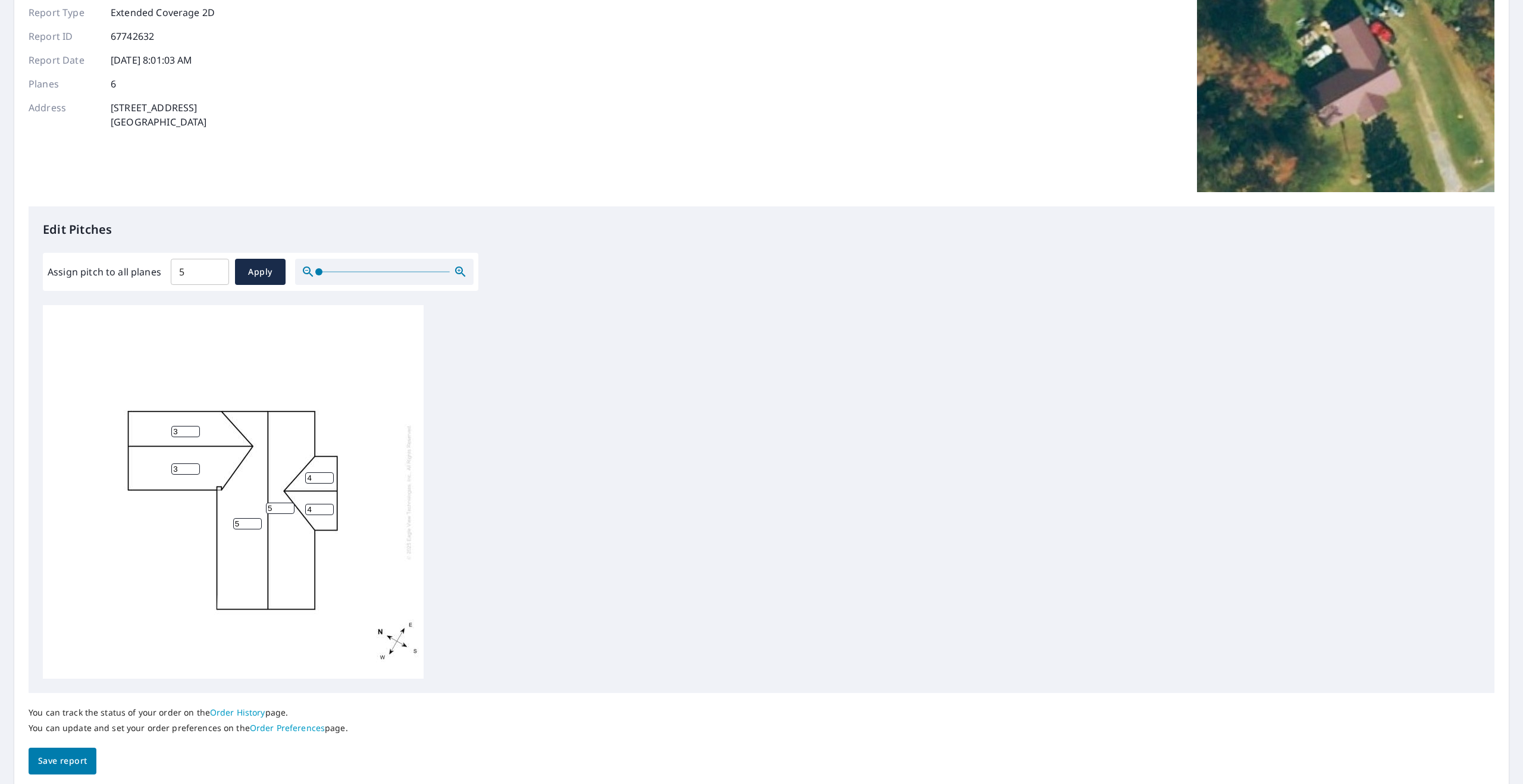
type input "3"
click at [69, 753] on span "Save report" at bounding box center [62, 760] width 49 height 15
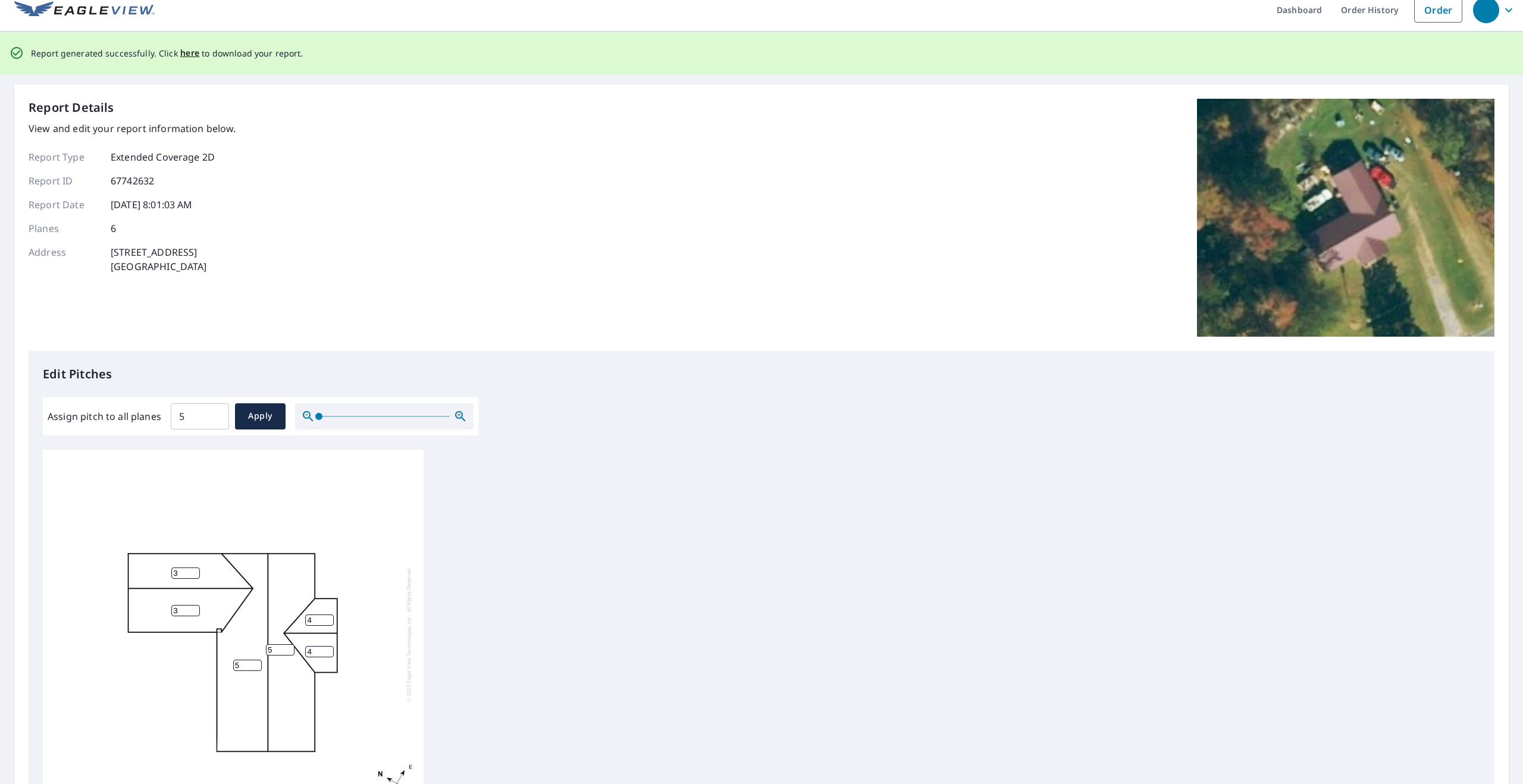
scroll to position [0, 0]
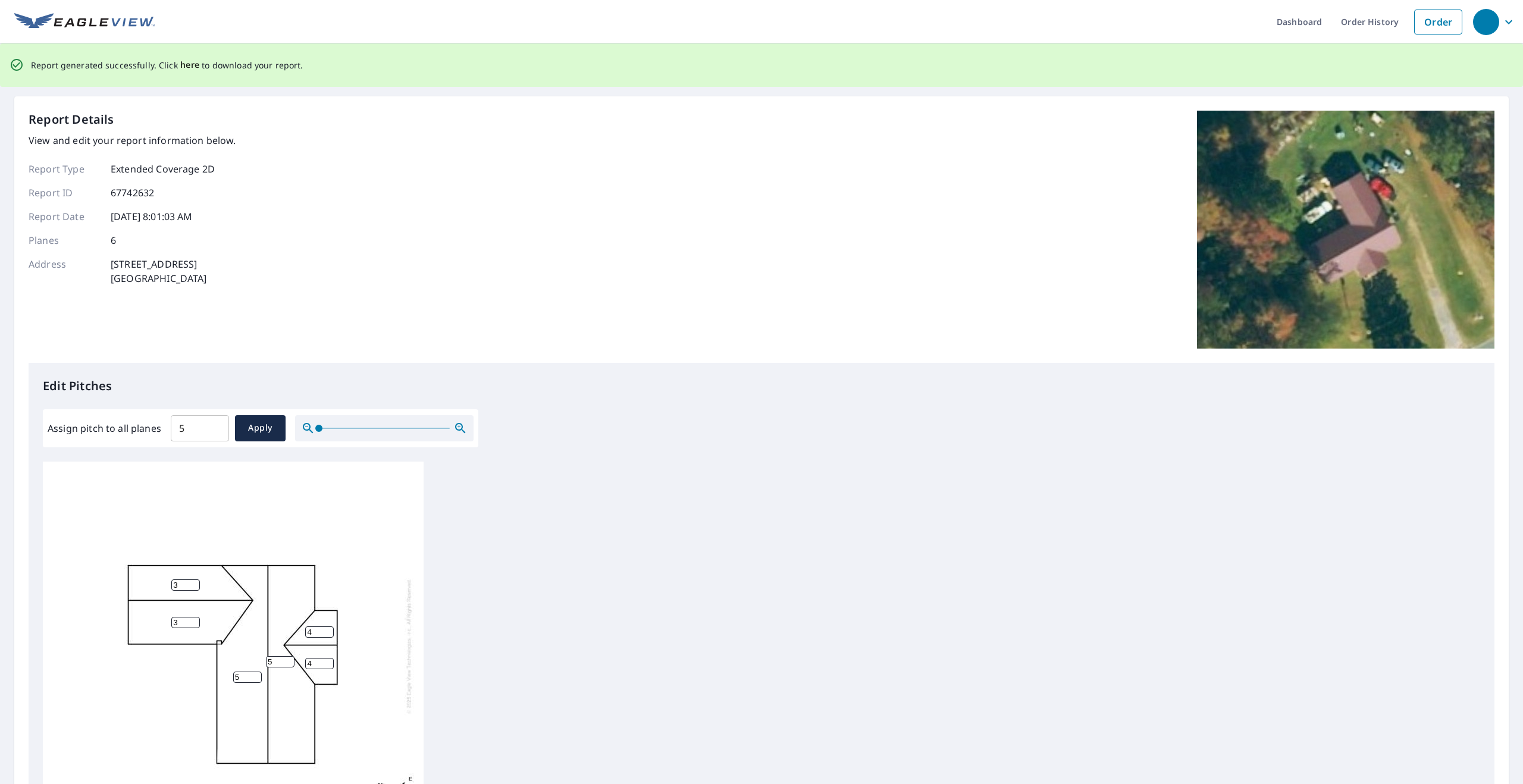
click at [186, 63] on span "here" at bounding box center [190, 64] width 20 height 15
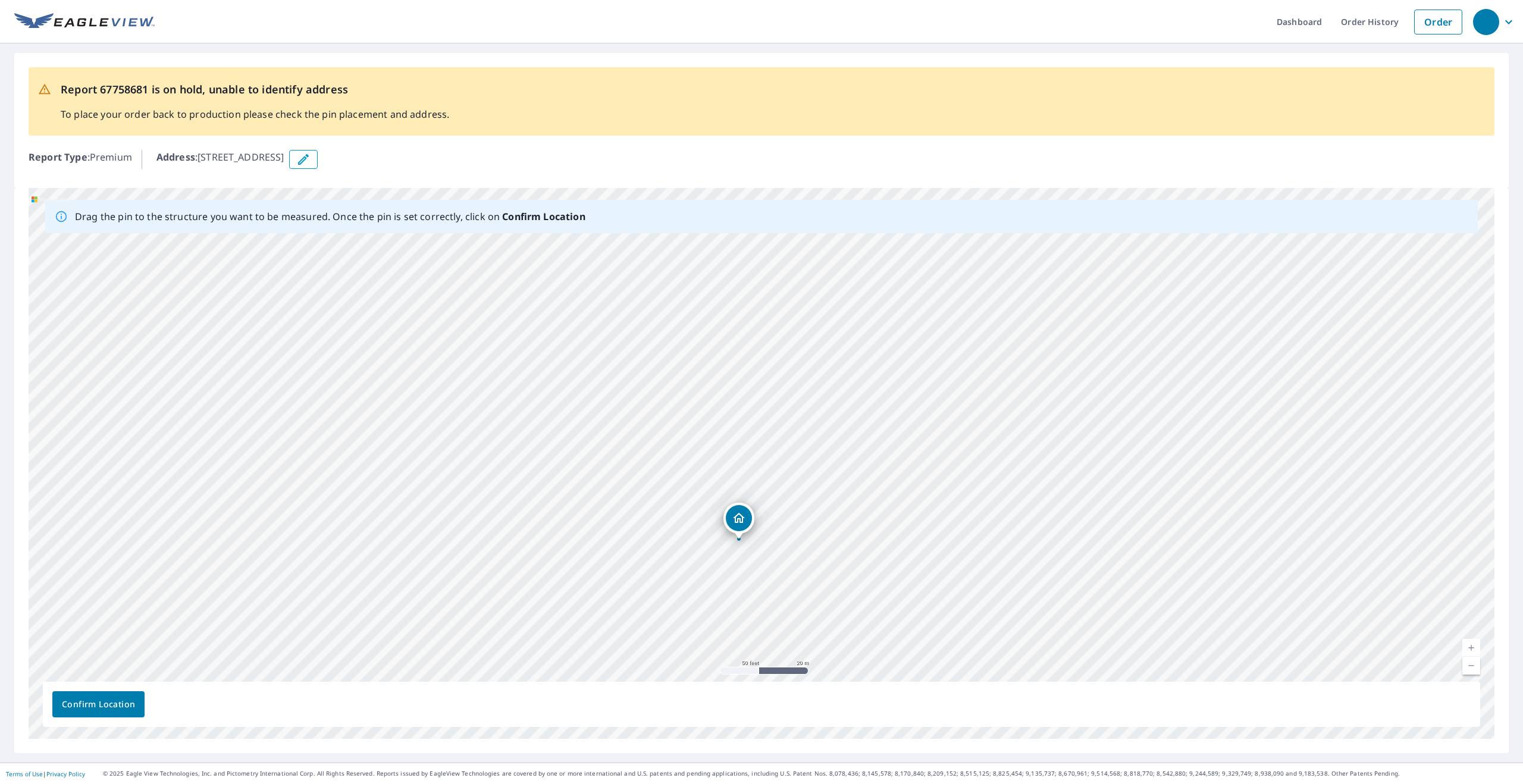
click at [738, 519] on div "[STREET_ADDRESS][PERSON_NAME]" at bounding box center [761, 463] width 1466 height 551
click at [372, 586] on div "[STREET_ADDRESS][PERSON_NAME]" at bounding box center [761, 463] width 1466 height 551
click at [90, 715] on button "Confirm Location" at bounding box center [98, 704] width 92 height 27
